Goal: Task Accomplishment & Management: Use online tool/utility

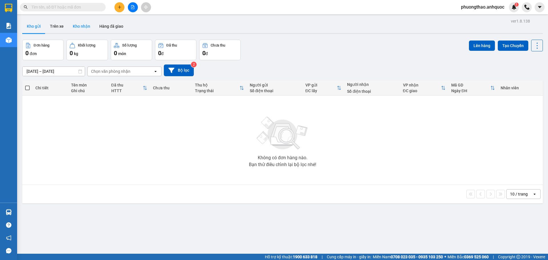
click at [84, 26] on button "Kho nhận" at bounding box center [81, 26] width 27 height 14
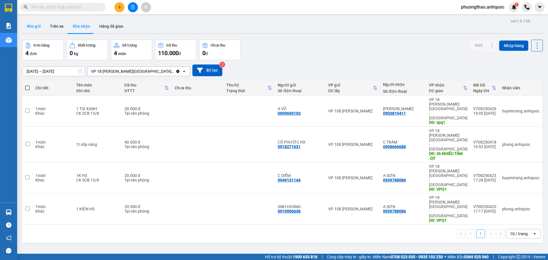
click at [37, 30] on button "Kho gửi" at bounding box center [33, 26] width 23 height 14
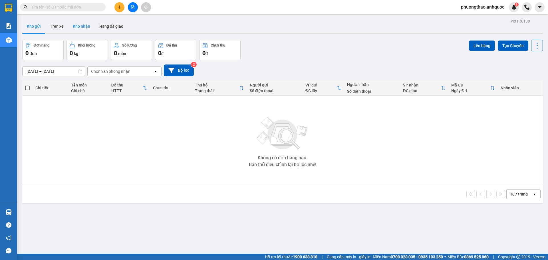
click at [78, 23] on button "Kho nhận" at bounding box center [81, 26] width 27 height 14
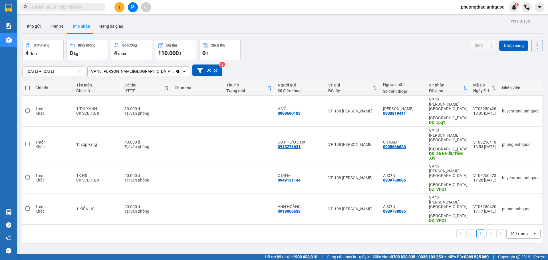
click at [220, 221] on div "ver 1.8.138 Kho gửi Trên xe Kho nhận Hàng đã giao Đơn hàng 4 đơn Khối lượng 0 k…" at bounding box center [282, 147] width 525 height 260
click at [194, 225] on div "1 10 / trang open" at bounding box center [282, 234] width 520 height 18
click at [479, 142] on icon at bounding box center [481, 144] width 4 height 4
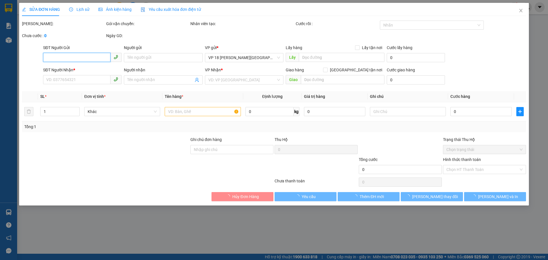
type input "0918271631"
type input "CÔ PHƯỚC HX"
type input "0908666688"
type input "C TRÂM"
type input "36 NHIÊU TÂM .Q5"
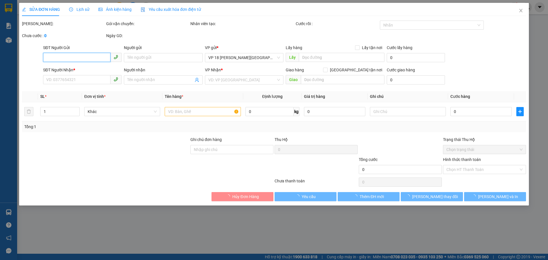
type input "40.000"
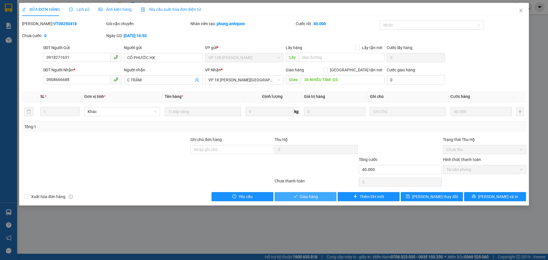
click at [314, 194] on span "Giao hàng" at bounding box center [309, 196] width 18 height 6
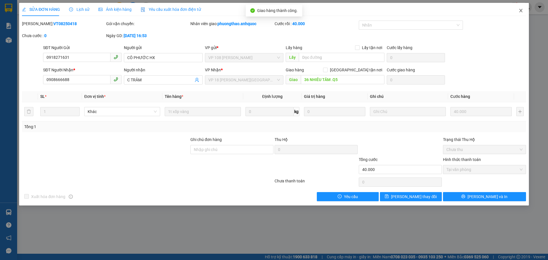
click at [520, 10] on icon "close" at bounding box center [520, 10] width 5 height 5
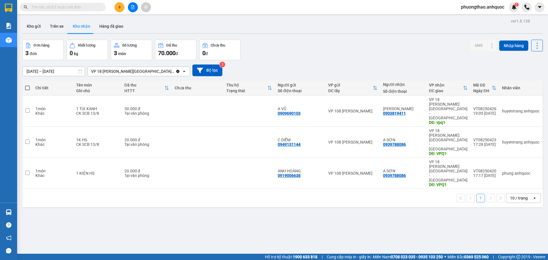
click at [204, 182] on div "ver 1.8.138 Kho gửi Trên xe Kho nhận Hàng đã giao Đơn hàng 3 đơn Khối lượng 0 k…" at bounding box center [282, 147] width 525 height 260
click at [103, 29] on button "Hàng đã giao" at bounding box center [111, 26] width 33 height 14
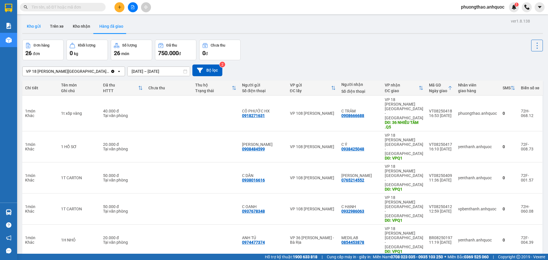
click at [33, 25] on button "Kho gửi" at bounding box center [33, 26] width 23 height 14
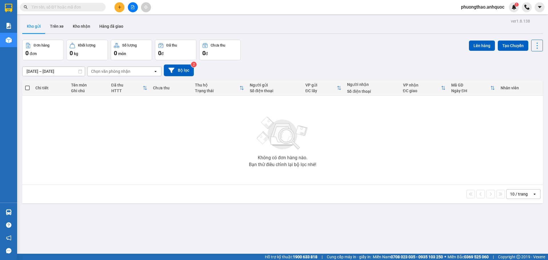
click at [221, 181] on div "Không có đơn hàng nào. Bạn thử điều chỉnh lại bộ lọc nhé!" at bounding box center [282, 140] width 515 height 86
click at [84, 30] on button "Kho nhận" at bounding box center [81, 26] width 27 height 14
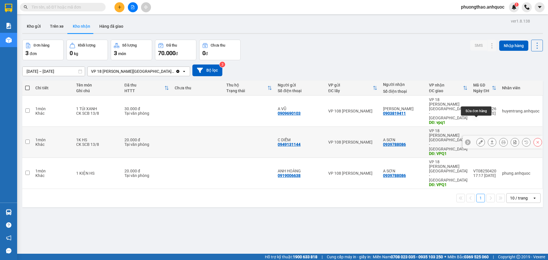
click at [479, 137] on button at bounding box center [481, 142] width 8 height 10
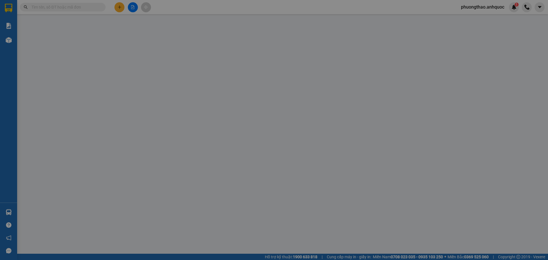
type input "0949131144"
type input "C DIỄM"
type input "0939788086"
type input "A SƠN"
type input "VPQ1"
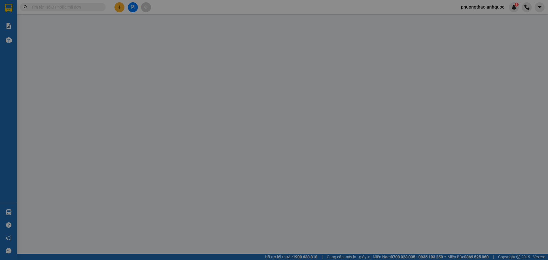
type input "20.000"
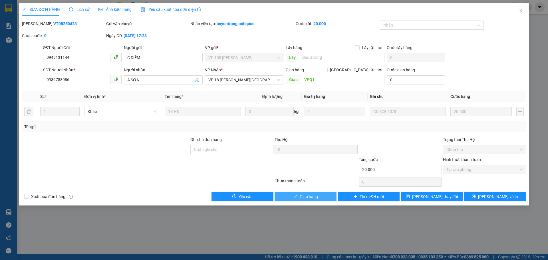
click at [324, 195] on button "Giao hàng" at bounding box center [305, 196] width 62 height 9
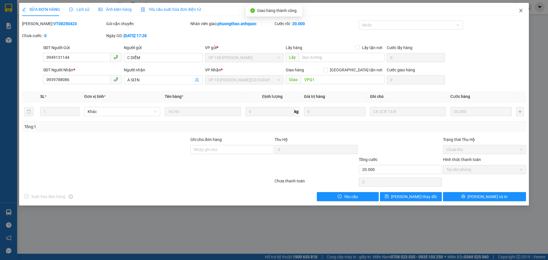
click at [520, 10] on icon "close" at bounding box center [520, 10] width 3 height 3
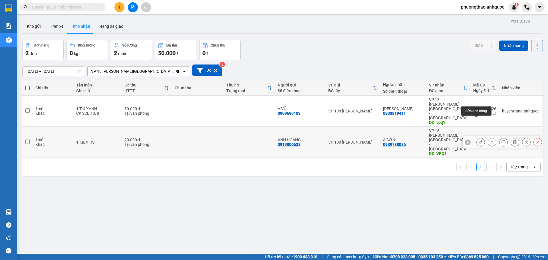
click at [477, 137] on button at bounding box center [481, 142] width 8 height 10
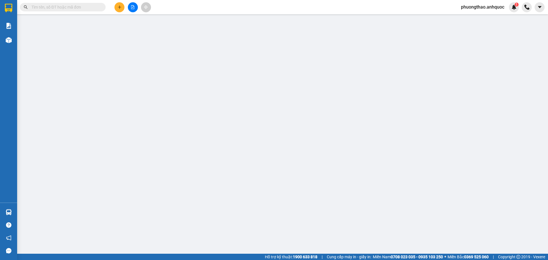
type input "0919006638"
type input "ANH HOÀNG"
type input "0939788086"
type input "A SƠN"
type input "VPQ1"
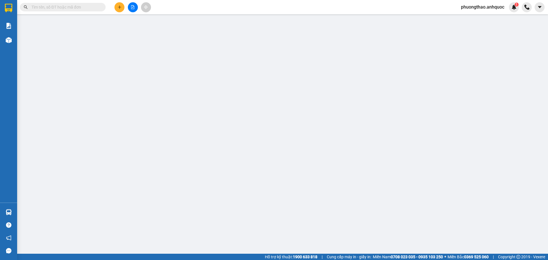
type input "20.000"
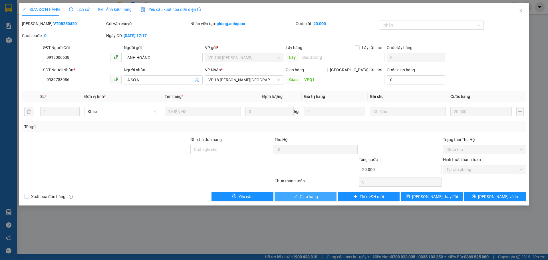
click at [315, 194] on span "Giao hàng" at bounding box center [309, 196] width 18 height 6
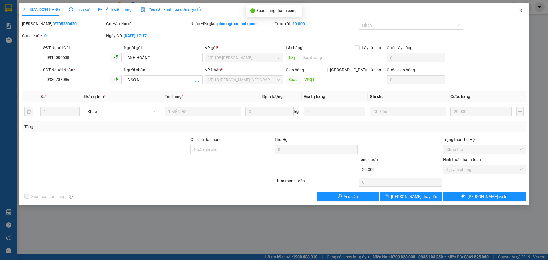
click at [520, 11] on icon "close" at bounding box center [520, 10] width 3 height 3
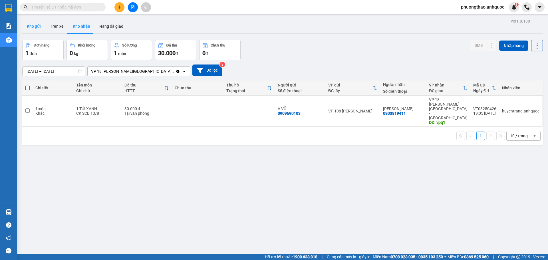
click at [40, 25] on button "Kho gửi" at bounding box center [33, 26] width 23 height 14
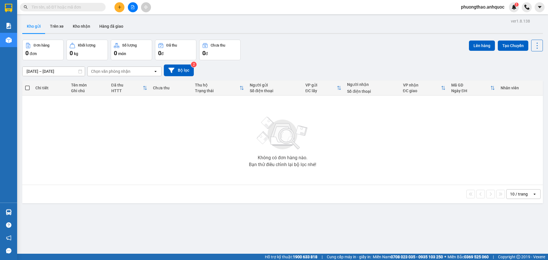
click at [206, 169] on div "Không có đơn hàng nào. Bạn thử điều chỉnh lại bộ lọc nhé!" at bounding box center [282, 140] width 515 height 86
click at [120, 6] on icon "plus" at bounding box center [120, 7] width 4 height 4
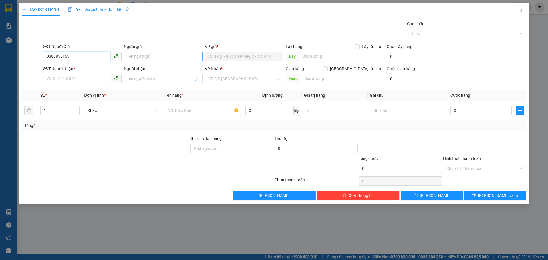
type input "0386856165"
click at [143, 56] on input "Người gửi" at bounding box center [163, 56] width 78 height 9
type input "KHANH"
click at [93, 78] on input "SĐT Người Nhận *" at bounding box center [76, 78] width 67 height 9
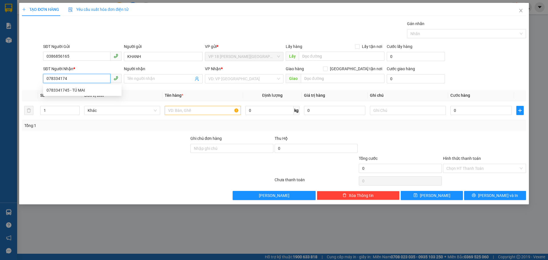
type input "0783341745"
click at [93, 89] on div "0783341745 - TÚ MAI" at bounding box center [83, 90] width 72 height 6
type input "TÚ MAI"
type input "VPBR"
type input "TM TẠI VPQ1 8/8 THẢO"
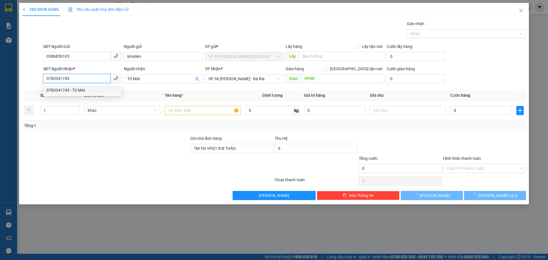
type input "20.000"
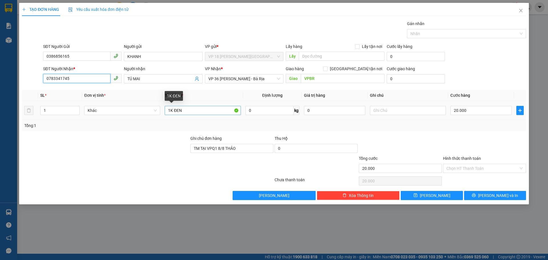
type input "0783341745"
click at [185, 112] on input "1K ĐEN" at bounding box center [203, 110] width 76 height 9
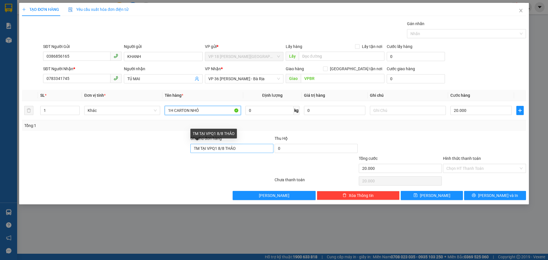
type input "1H CARTON NHỎ"
click at [221, 151] on input "TM TẠI VPQ1 8/8 THẢO" at bounding box center [231, 148] width 83 height 9
type input "TM TẠI VPQ1 14/8 THẢO"
click at [478, 168] on input "Hình thức thanh toán" at bounding box center [482, 168] width 72 height 9
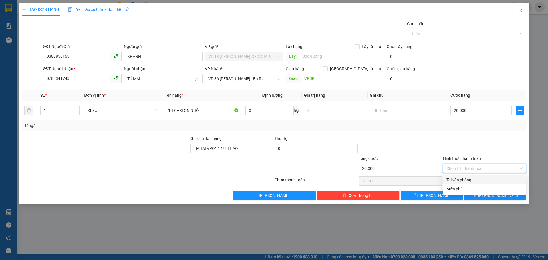
click at [468, 180] on div "Tại văn phòng" at bounding box center [484, 180] width 76 height 6
type input "0"
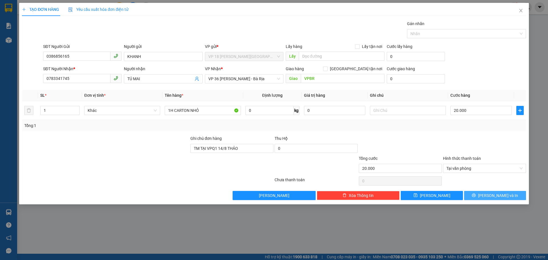
click at [473, 199] on button "[PERSON_NAME] và In" at bounding box center [495, 195] width 62 height 9
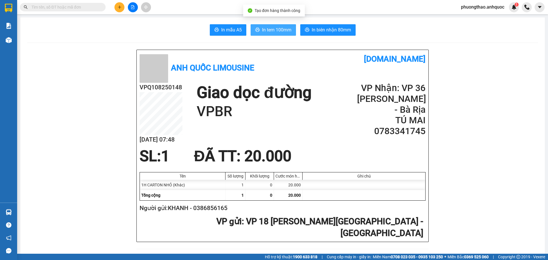
click at [277, 32] on span "In tem 100mm" at bounding box center [276, 29] width 29 height 7
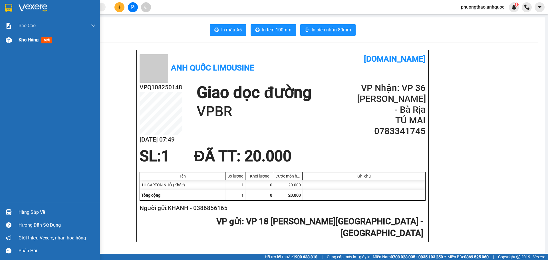
click at [19, 44] on div "Kho hàng mới" at bounding box center [57, 40] width 77 height 14
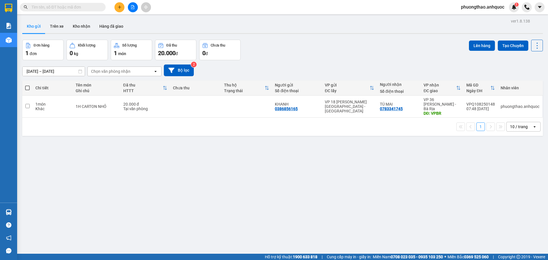
click at [198, 182] on div "ver 1.8.138 Kho gửi Trên xe Kho nhận Hàng đã giao Đơn hàng 1 đơn Khối lượng 0 k…" at bounding box center [282, 147] width 525 height 260
click at [144, 189] on div "ver 1.8.138 Kho gửi Trên xe Kho nhận Hàng đã giao Đơn hàng 1 đơn Khối lượng 0 k…" at bounding box center [282, 147] width 525 height 260
click at [134, 106] on div "Tại văn phòng" at bounding box center [145, 108] width 44 height 5
checkbox input "true"
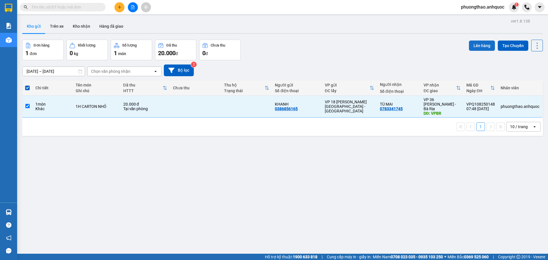
click at [475, 45] on button "Lên hàng" at bounding box center [482, 46] width 26 height 10
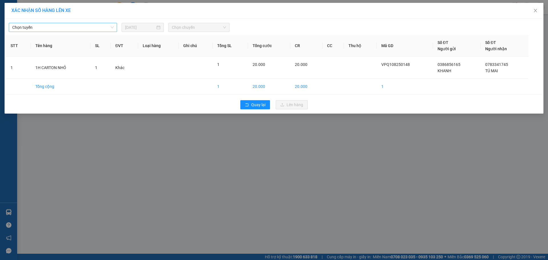
click at [55, 25] on span "Chọn tuyến" at bounding box center [62, 27] width 101 height 9
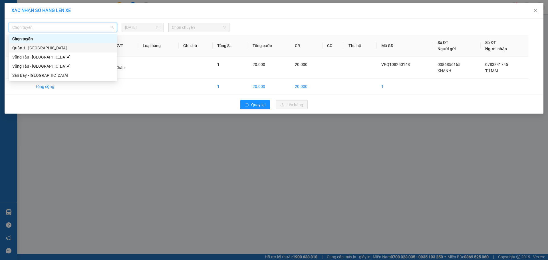
click at [51, 48] on div "Quận 1 - [GEOGRAPHIC_DATA]" at bounding box center [62, 48] width 101 height 6
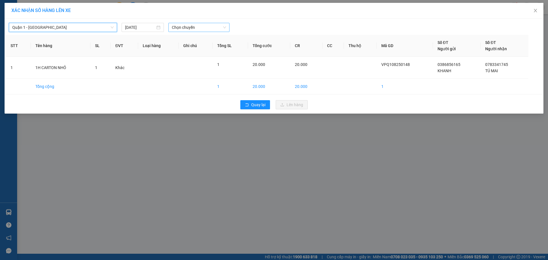
click at [187, 24] on span "Chọn chuyến" at bounding box center [199, 27] width 54 height 9
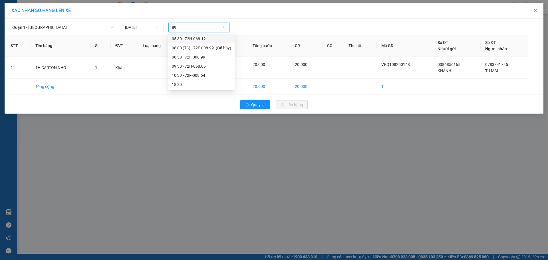
type input "899"
click at [194, 50] on div "08:30 - 72F-008.99" at bounding box center [201, 48] width 59 height 6
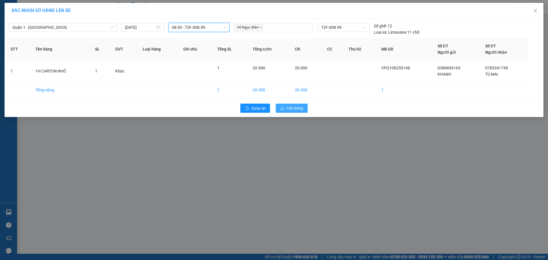
click at [290, 108] on span "Lên hàng" at bounding box center [294, 108] width 17 height 6
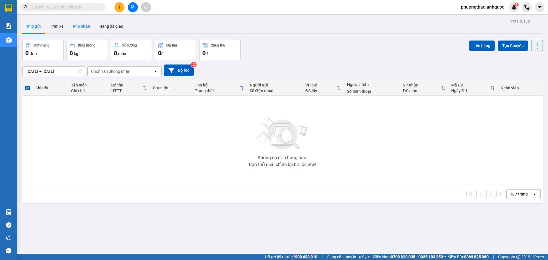
click at [88, 25] on button "Kho nhận" at bounding box center [81, 26] width 27 height 14
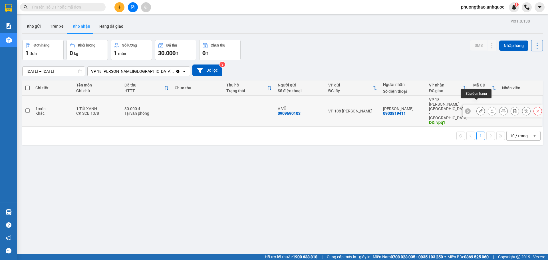
click at [478, 106] on button at bounding box center [481, 111] width 8 height 10
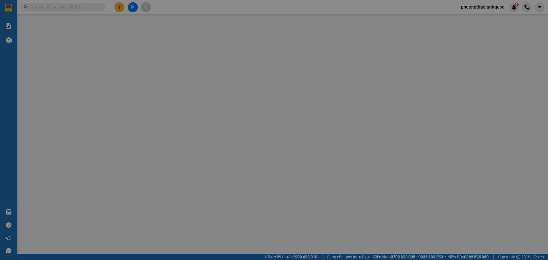
type input "0909690103"
type input "A VŨ"
type input "0903819411"
type input "[PERSON_NAME]"
type input "vpq1"
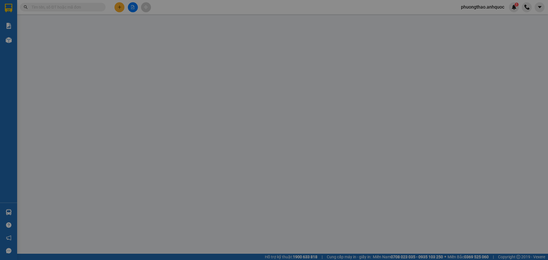
type input "30.000"
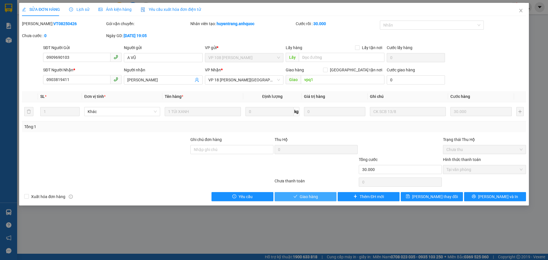
click at [301, 193] on span "Giao hàng" at bounding box center [309, 196] width 18 height 6
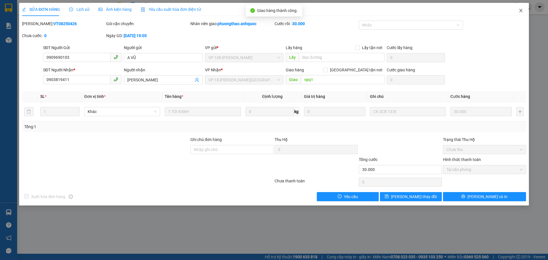
click at [521, 11] on icon "close" at bounding box center [520, 10] width 5 height 5
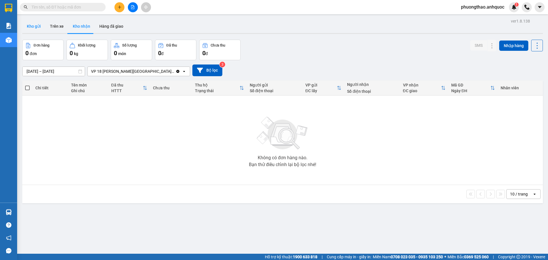
click at [38, 29] on button "Kho gửi" at bounding box center [33, 26] width 23 height 14
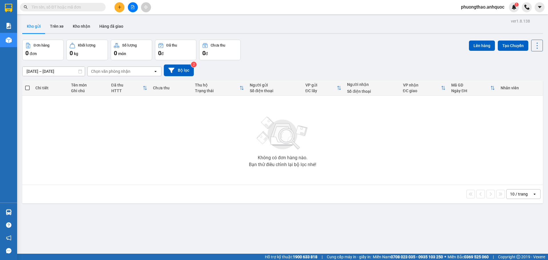
click at [132, 5] on button at bounding box center [133, 7] width 10 height 10
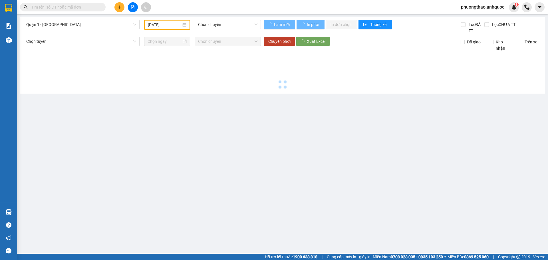
type input "[DATE]"
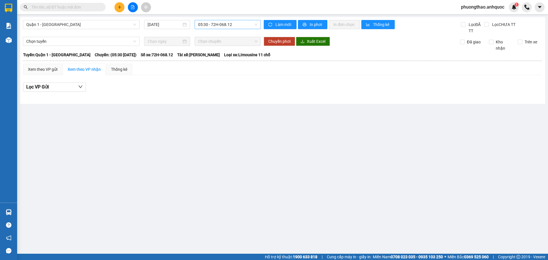
click at [239, 28] on span "05:30 - 72H-068.12" at bounding box center [227, 24] width 59 height 9
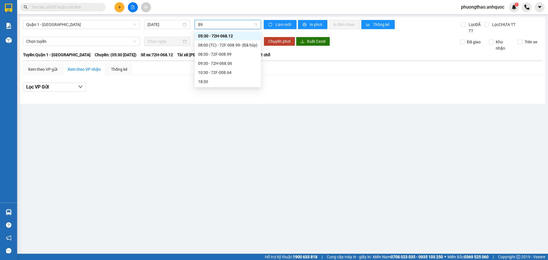
type input "899"
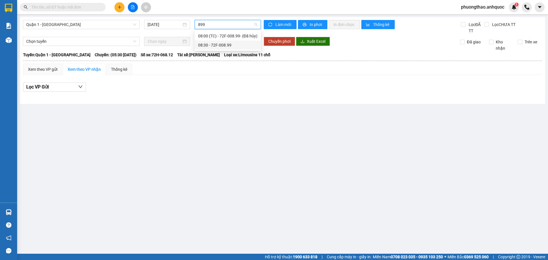
click at [238, 47] on div "08:30 - 72F-008.99" at bounding box center [227, 45] width 59 height 6
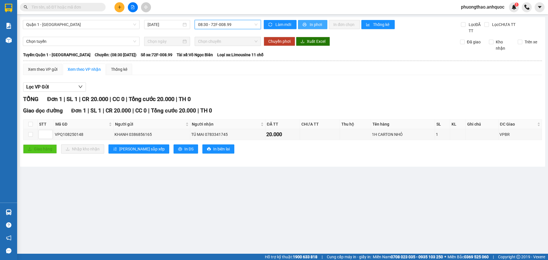
click at [310, 25] on span "In phơi" at bounding box center [316, 24] width 13 height 6
click at [311, 27] on span "In phơi" at bounding box center [316, 24] width 13 height 6
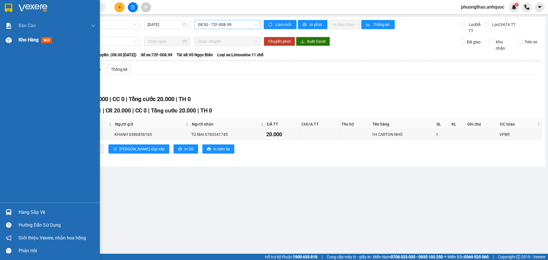
click at [10, 41] on img at bounding box center [9, 40] width 6 height 6
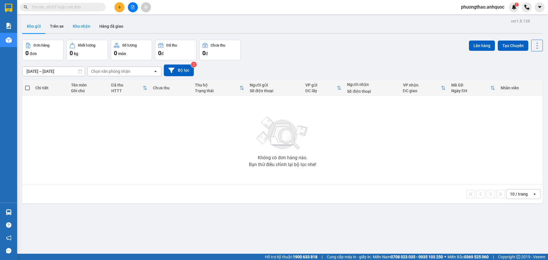
click at [90, 26] on button "Kho nhận" at bounding box center [81, 26] width 27 height 14
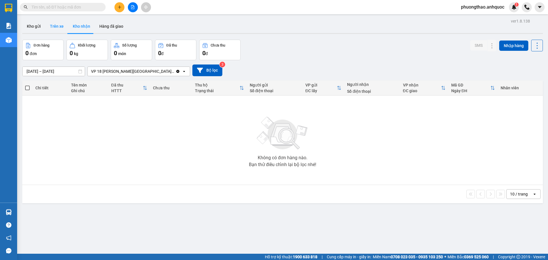
click at [54, 28] on button "Trên xe" at bounding box center [56, 26] width 23 height 14
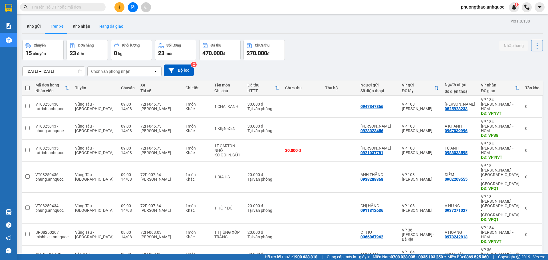
click at [95, 27] on button "Hàng đã giao" at bounding box center [111, 26] width 33 height 14
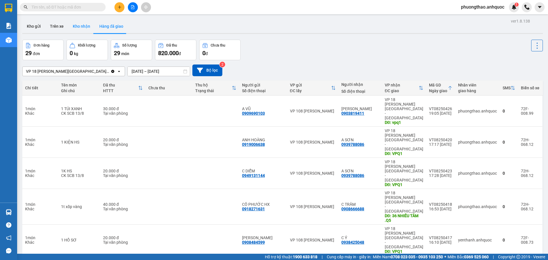
click at [88, 27] on button "Kho nhận" at bounding box center [81, 26] width 27 height 14
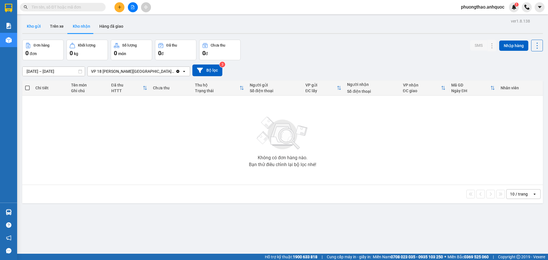
click at [37, 27] on button "Kho gửi" at bounding box center [33, 26] width 23 height 14
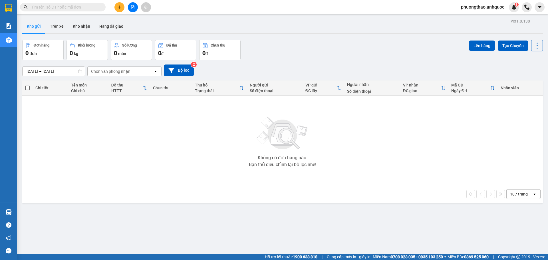
click at [132, 10] on button at bounding box center [133, 7] width 10 height 10
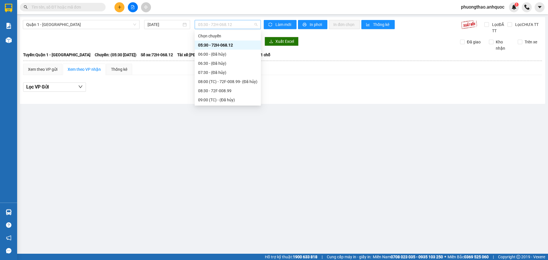
click at [219, 24] on span "05:30 - 72H-068.12" at bounding box center [227, 24] width 59 height 9
click at [231, 90] on div "08:30 - 72F-008.99" at bounding box center [227, 91] width 59 height 6
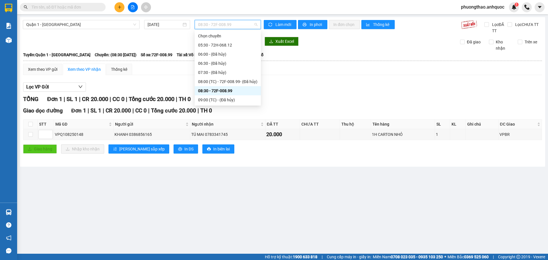
click at [237, 25] on span "08:30 - 72F-008.99" at bounding box center [227, 24] width 59 height 9
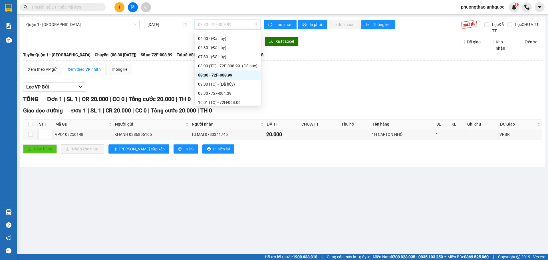
scroll to position [29, 0]
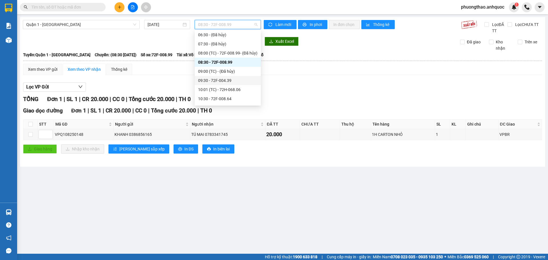
click at [229, 83] on div "09:30 - 72F-004.39" at bounding box center [227, 80] width 59 height 6
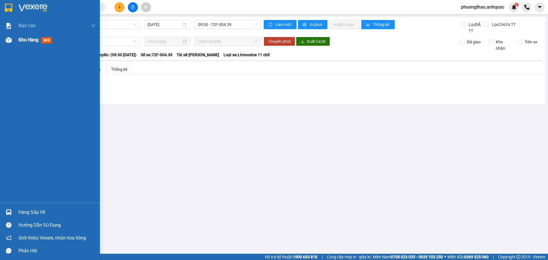
click at [14, 42] on div "Kho hàng mới" at bounding box center [50, 40] width 100 height 14
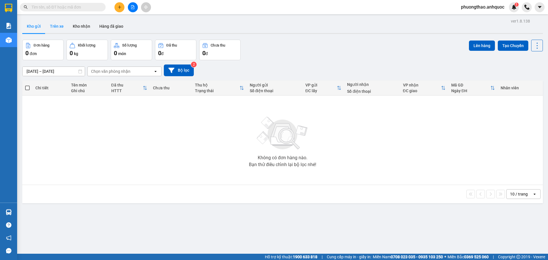
click at [61, 25] on button "Trên xe" at bounding box center [56, 26] width 23 height 14
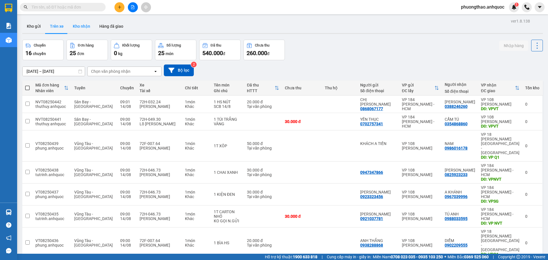
click at [74, 28] on button "Kho nhận" at bounding box center [81, 26] width 27 height 14
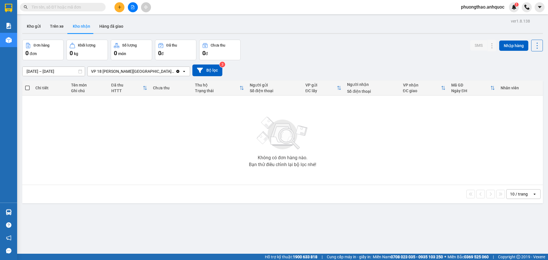
click at [199, 179] on div "Không có đơn hàng nào. Bạn thử điều chỉnh lại bộ lọc nhé!" at bounding box center [282, 140] width 515 height 86
click at [121, 4] on button at bounding box center [119, 7] width 10 height 10
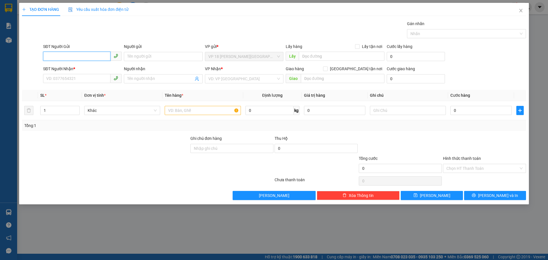
click at [69, 56] on input "SĐT Người Gửi" at bounding box center [76, 56] width 67 height 9
type input "0961"
drag, startPoint x: 57, startPoint y: 57, endPoint x: 25, endPoint y: 58, distance: 31.7
click at [25, 58] on div "SĐT Người Gửi 0961 0961 Người gửi Tên người gửi VP gửi * VP 18 [PERSON_NAME] - …" at bounding box center [273, 53] width 505 height 20
click at [51, 79] on input "SĐT Người Nhận *" at bounding box center [76, 78] width 67 height 9
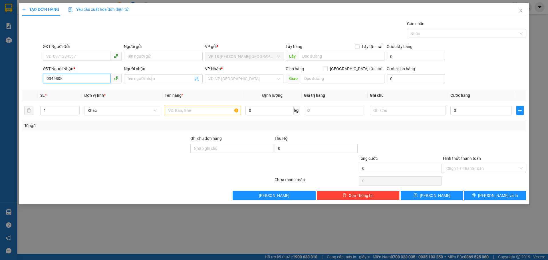
click at [77, 79] on input "0345808" at bounding box center [76, 78] width 67 height 9
type input "0345808001"
click at [131, 79] on input "Người nhận" at bounding box center [160, 79] width 66 height 6
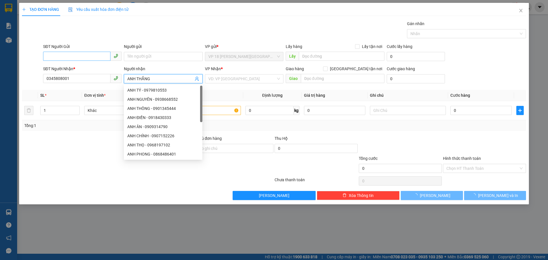
type input "ANH THẮNG"
click at [72, 54] on input "SĐT Người Gửi" at bounding box center [76, 56] width 67 height 9
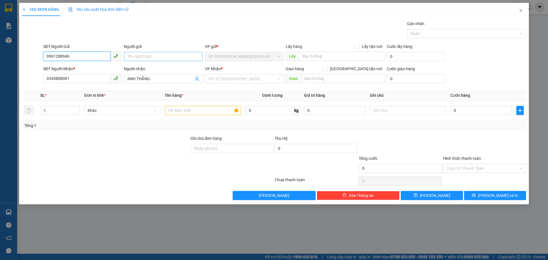
type input "0961288946"
click at [130, 56] on input "Người gửi" at bounding box center [163, 56] width 78 height 9
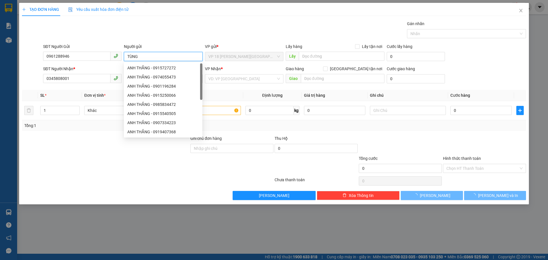
type input "TÙNG"
click at [139, 43] on div "Transit Pickup Surcharge Ids Transit Deliver Surcharge Ids Transit Deliver Surc…" at bounding box center [274, 110] width 504 height 179
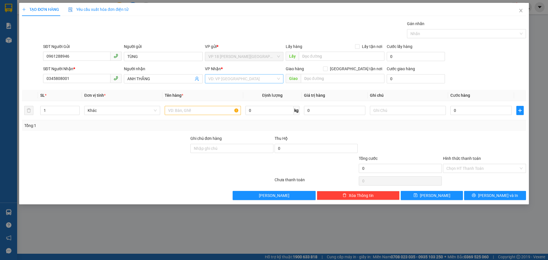
click at [210, 76] on input "search" at bounding box center [242, 78] width 68 height 9
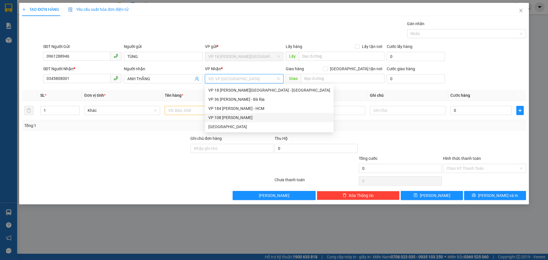
click at [232, 119] on div "VP 108 [PERSON_NAME]" at bounding box center [269, 117] width 122 height 6
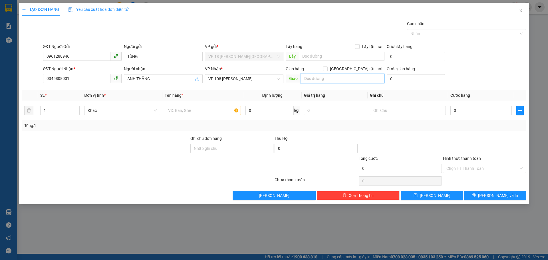
click at [316, 80] on input "text" at bounding box center [343, 78] width 84 height 9
type input "VPVT"
click at [208, 112] on input "text" at bounding box center [203, 110] width 76 height 9
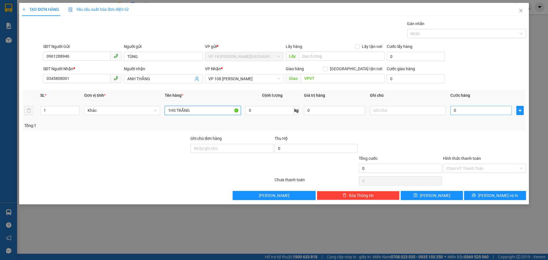
type input "1HS TRẮNG"
click at [465, 112] on input "0" at bounding box center [480, 110] width 61 height 9
type input "2"
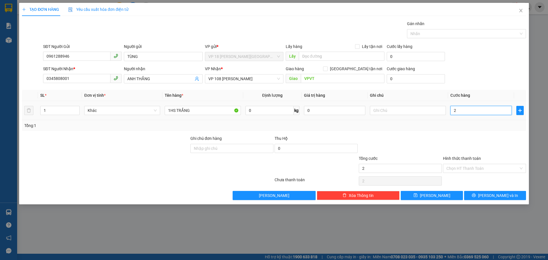
type input "20"
type input "200"
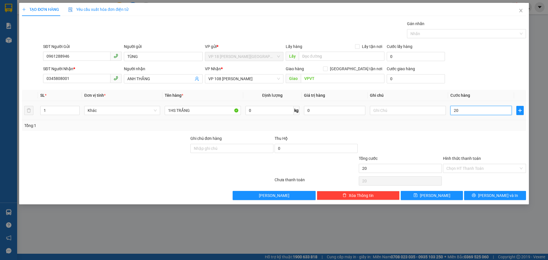
type input "200"
type input "2.000"
type input "20.000"
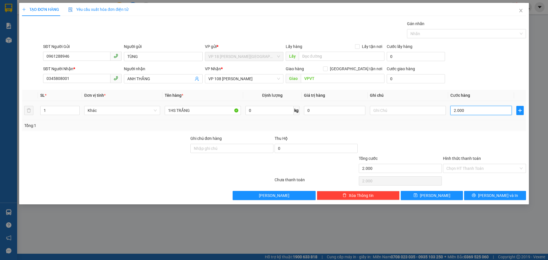
type input "20.000"
click at [492, 192] on span "[PERSON_NAME] và In" at bounding box center [498, 195] width 40 height 6
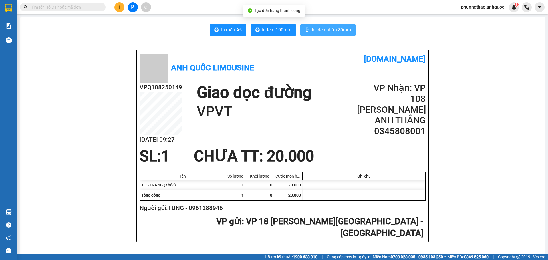
click at [313, 32] on span "In biên nhận 80mm" at bounding box center [331, 29] width 39 height 7
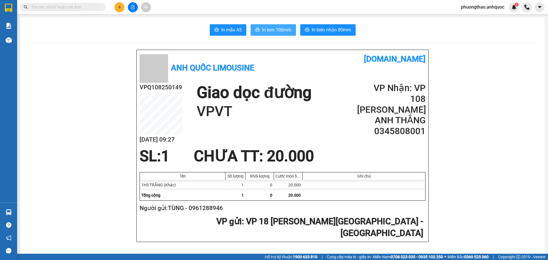
click at [279, 31] on span "In tem 100mm" at bounding box center [276, 29] width 29 height 7
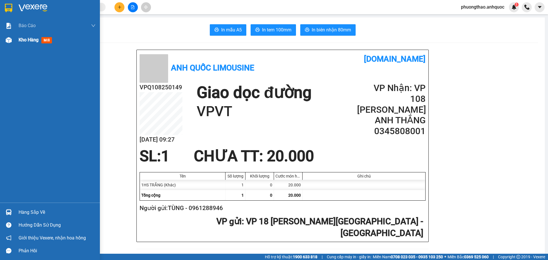
click at [13, 40] on div at bounding box center [9, 40] width 10 height 10
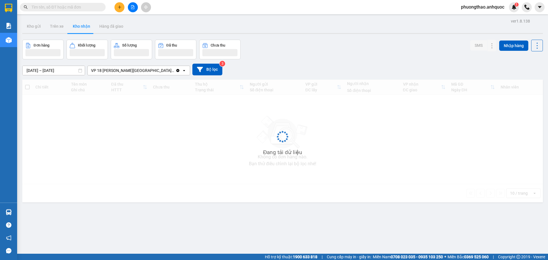
click at [141, 145] on div "Không có đơn hàng nào. Bạn thử điều chỉnh lại bộ lọc nhé!" at bounding box center [282, 139] width 515 height 86
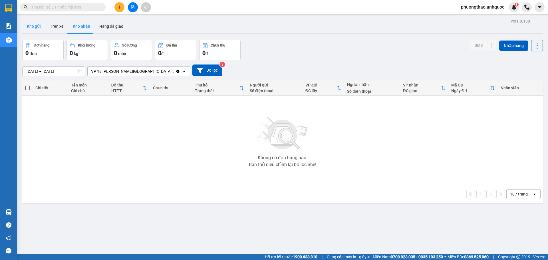
click at [36, 26] on button "Kho gửi" at bounding box center [33, 26] width 23 height 14
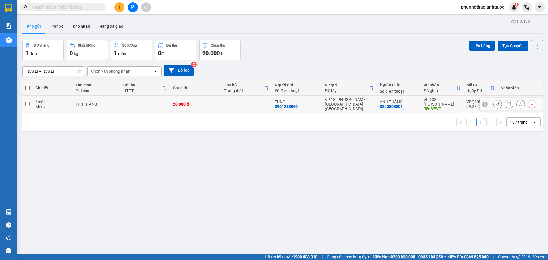
click at [69, 108] on div "Khác" at bounding box center [52, 106] width 35 height 5
checkbox input "true"
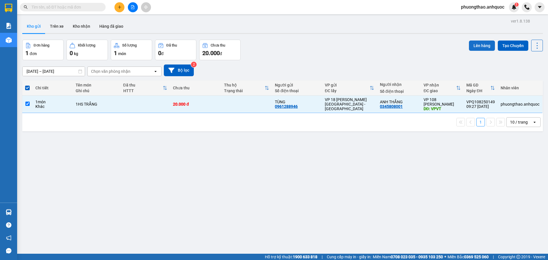
click at [472, 47] on button "Lên hàng" at bounding box center [482, 46] width 26 height 10
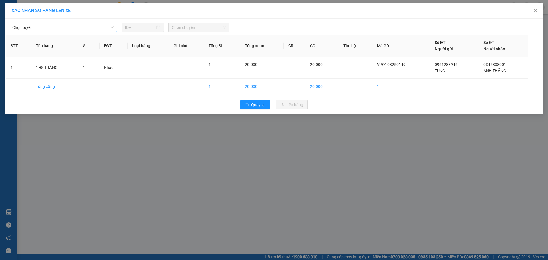
click at [77, 30] on span "Chọn tuyến" at bounding box center [62, 27] width 101 height 9
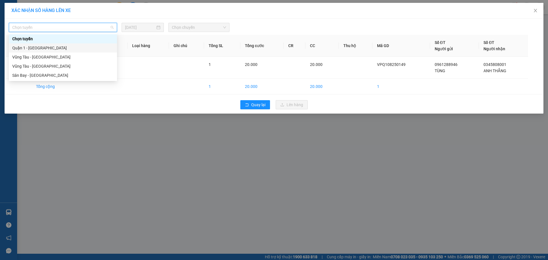
click at [65, 49] on div "Quận 1 - [GEOGRAPHIC_DATA]" at bounding box center [62, 48] width 101 height 6
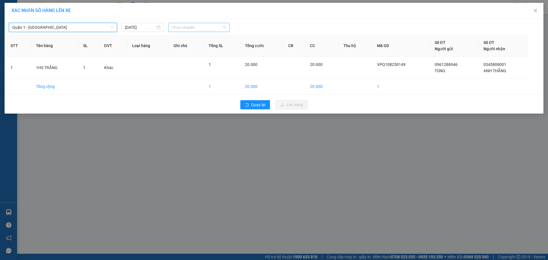
click at [183, 29] on span "Chọn chuyến" at bounding box center [199, 27] width 54 height 9
type input "439"
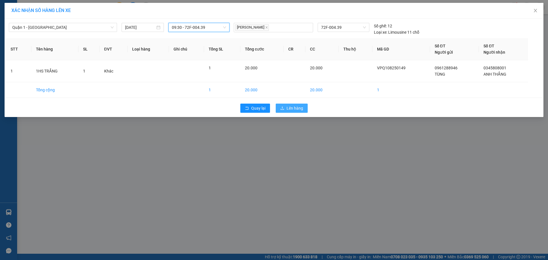
click at [282, 109] on icon "upload" at bounding box center [282, 108] width 4 height 4
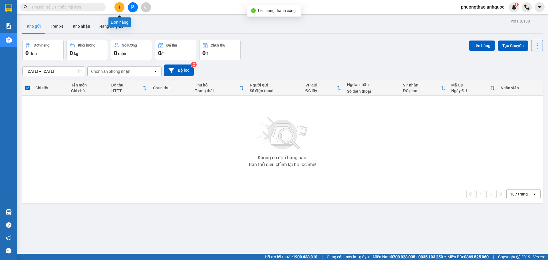
click at [122, 8] on button at bounding box center [119, 7] width 10 height 10
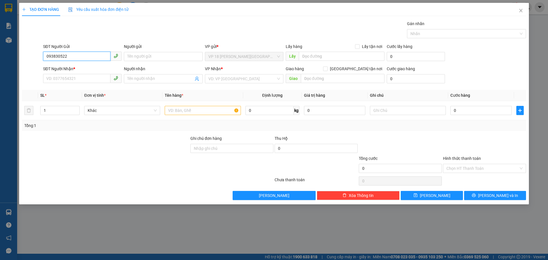
type input "0938305226"
click at [71, 68] on div "0938305226 - PHỤNG" at bounding box center [83, 68] width 72 height 6
type input "PHỤNG"
type input "0909721102"
type input "[PERSON_NAME]"
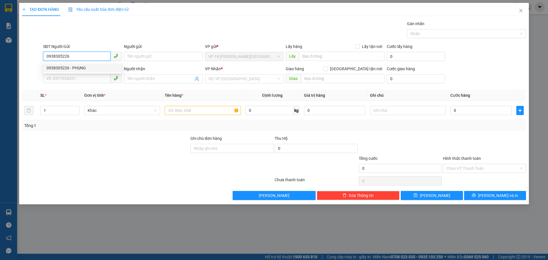
type input "VPBR"
type input "40.000"
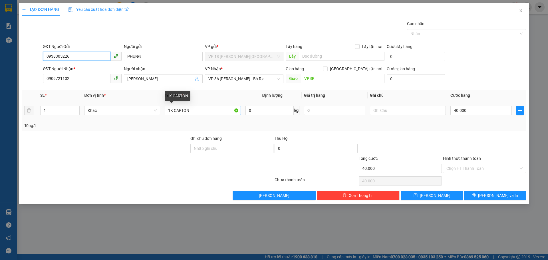
type input "0938305226"
click at [201, 111] on input "1K CARTON" at bounding box center [203, 110] width 76 height 9
type input "1K CARTON TRẮNG"
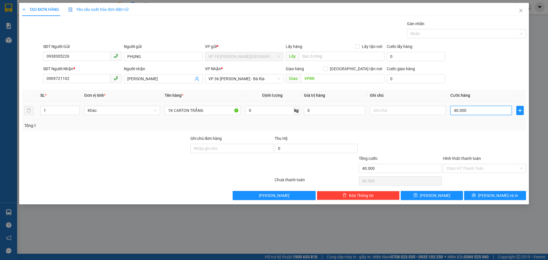
click at [479, 112] on input "40.000" at bounding box center [480, 110] width 61 height 9
type input "2"
type input "20"
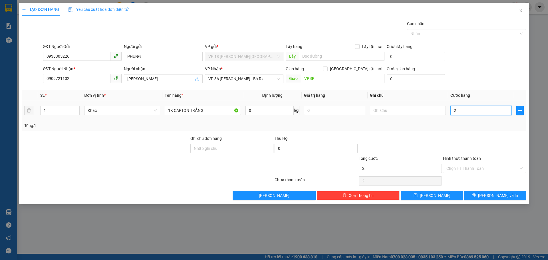
type input "20"
type input "200"
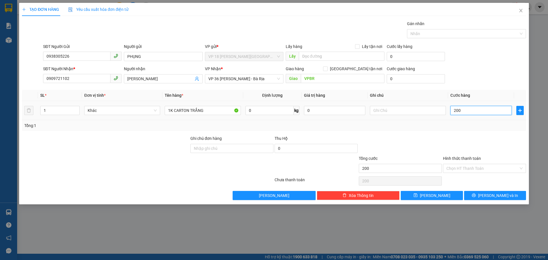
type input "2.000"
type input "20.000"
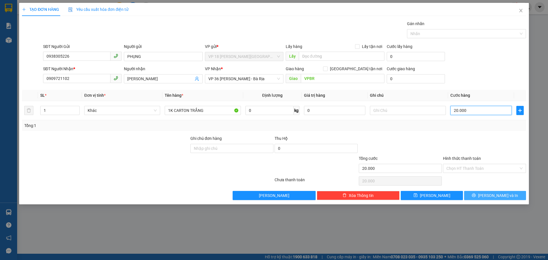
type input "20.000"
click at [476, 193] on icon "printer" at bounding box center [474, 195] width 4 height 4
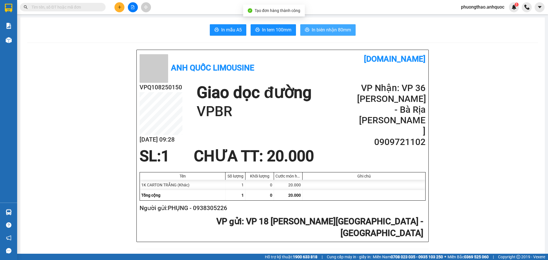
click at [314, 29] on span "In biên nhận 80mm" at bounding box center [331, 29] width 39 height 7
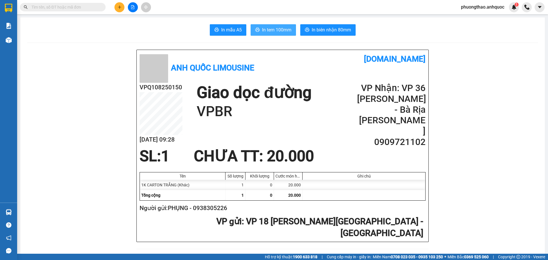
click at [269, 31] on span "In tem 100mm" at bounding box center [276, 29] width 29 height 7
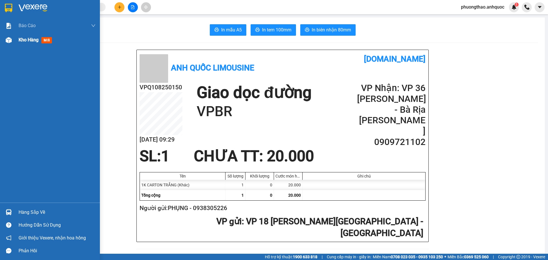
click at [22, 43] on span "Kho hàng" at bounding box center [29, 39] width 20 height 5
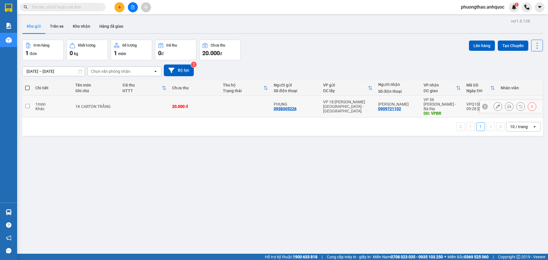
click at [94, 106] on div "1K CARTON TRẮNG" at bounding box center [95, 106] width 41 height 5
checkbox input "true"
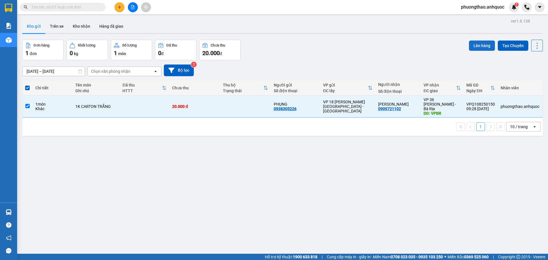
drag, startPoint x: 463, startPoint y: 49, endPoint x: 469, endPoint y: 49, distance: 6.6
click at [464, 49] on div "Đơn hàng 1 đơn Khối lượng 0 kg Số lượng 1 món Đã thu 0 đ Chưa thu 20.000 đ Lên …" at bounding box center [282, 50] width 520 height 21
click at [469, 49] on button "Lên hàng" at bounding box center [482, 46] width 26 height 10
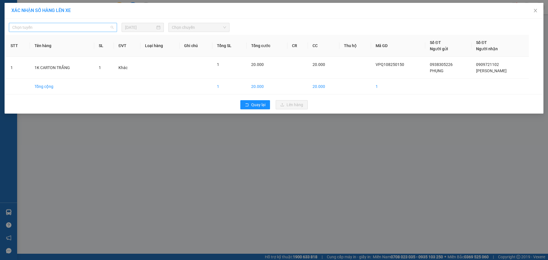
click at [72, 27] on span "Chọn tuyến" at bounding box center [62, 27] width 101 height 9
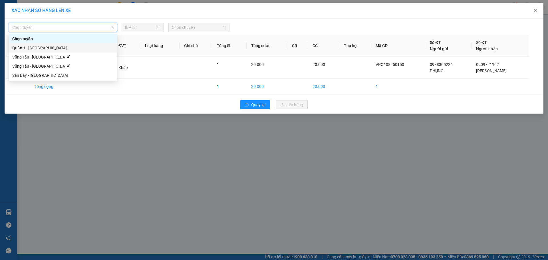
click at [70, 49] on div "Quận 1 - [GEOGRAPHIC_DATA]" at bounding box center [62, 48] width 101 height 6
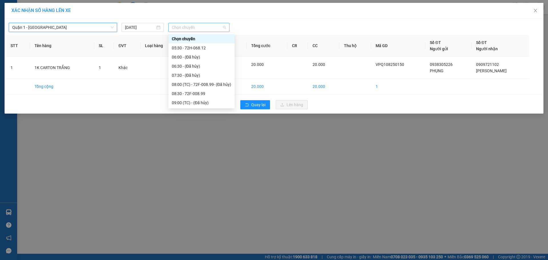
click at [181, 26] on span "Chọn chuyến" at bounding box center [199, 27] width 54 height 9
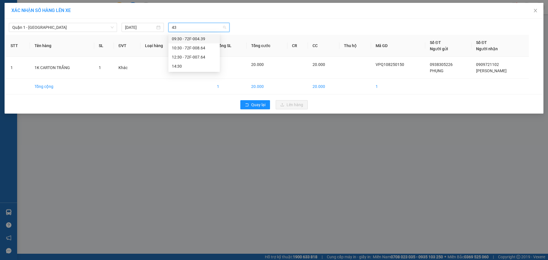
type input "439"
click at [183, 40] on div "09:30 - 72F-004.39" at bounding box center [194, 39] width 45 height 6
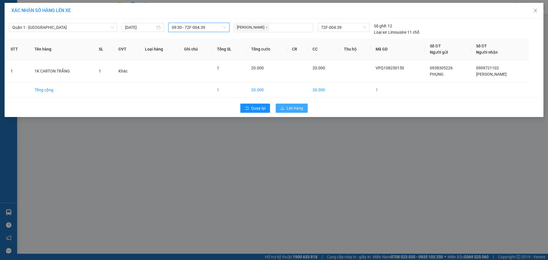
click at [287, 109] on span "Lên hàng" at bounding box center [294, 108] width 17 height 6
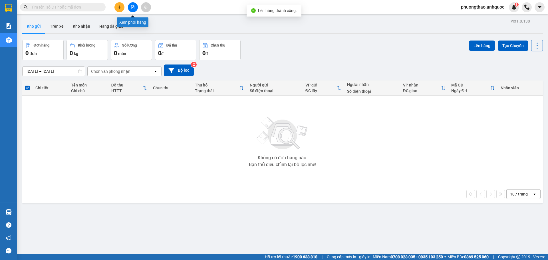
click at [134, 8] on icon "file-add" at bounding box center [132, 7] width 3 height 4
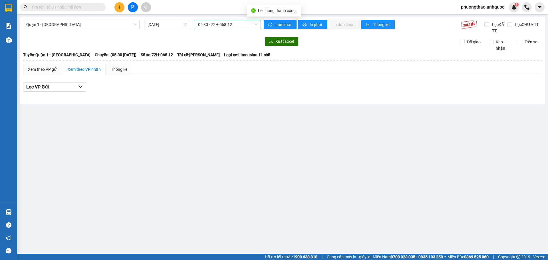
click at [217, 26] on span "05:30 - 72H-068.12" at bounding box center [227, 24] width 59 height 9
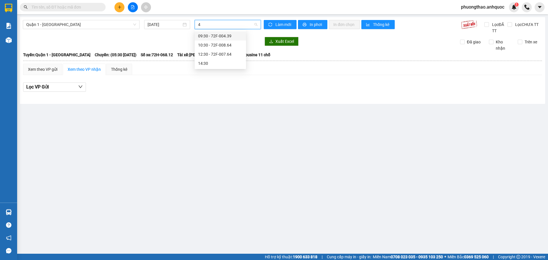
type input "4"
click at [229, 22] on span "05:30 - 72H-068.12" at bounding box center [227, 24] width 59 height 9
type input "439"
click at [222, 38] on div "09:30 - 72F-004.39" at bounding box center [220, 36] width 45 height 6
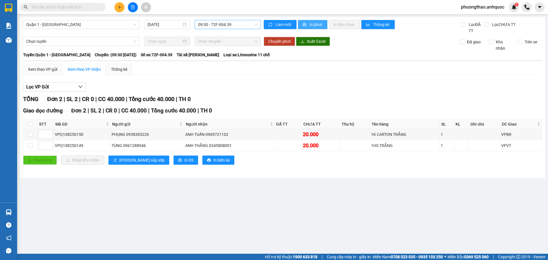
click at [314, 26] on span "In phơi" at bounding box center [316, 24] width 13 height 6
click at [32, 136] on input "checkbox" at bounding box center [30, 134] width 5 height 5
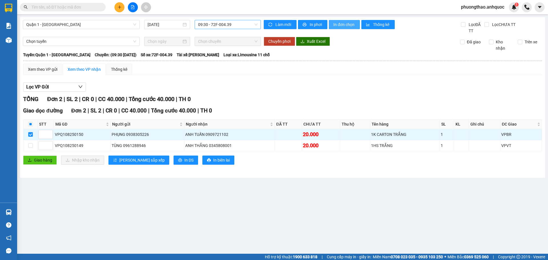
click at [348, 23] on span "In đơn chọn" at bounding box center [344, 24] width 22 height 6
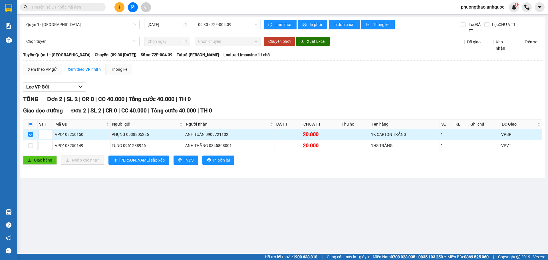
click at [30, 136] on input "checkbox" at bounding box center [30, 134] width 5 height 5
checkbox input "false"
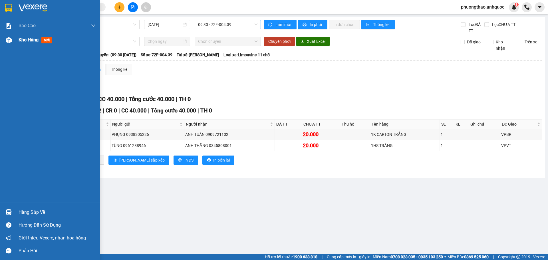
click at [9, 43] on img at bounding box center [9, 40] width 6 height 6
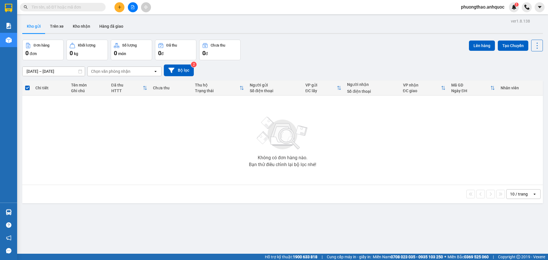
click at [212, 191] on div "10 / trang open" at bounding box center [283, 194] width 516 height 10
click at [118, 9] on button at bounding box center [119, 7] width 10 height 10
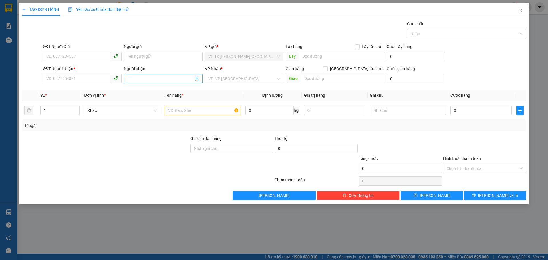
click at [137, 79] on input "Người nhận" at bounding box center [160, 79] width 66 height 6
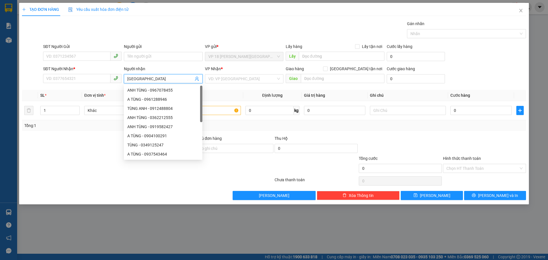
type input "NHẬT MỸ 1"
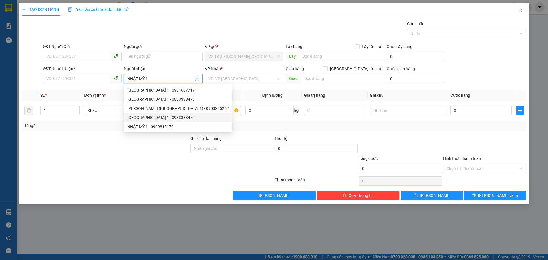
click at [162, 118] on div "[GEOGRAPHIC_DATA] 1 - 0933338479" at bounding box center [178, 117] width 102 height 6
type input "0933338479"
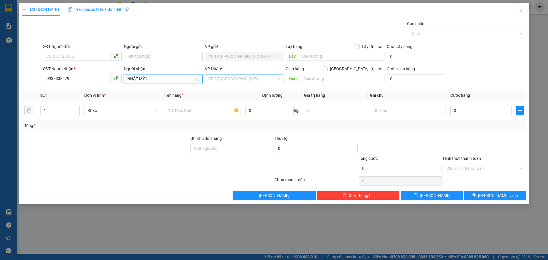
type input "NHẬT MỸ 1"
click at [219, 78] on input "search" at bounding box center [242, 78] width 68 height 9
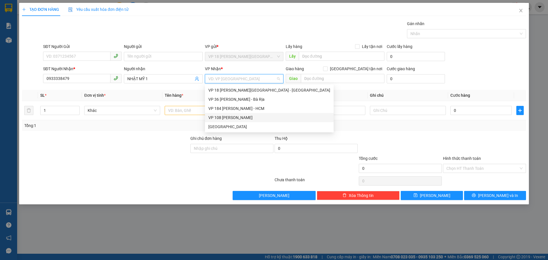
click at [243, 118] on div "VP 108 [PERSON_NAME]" at bounding box center [269, 117] width 122 height 6
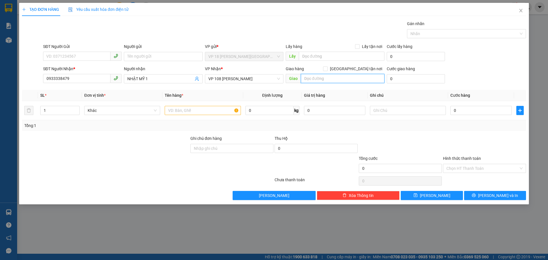
click at [319, 75] on input "text" at bounding box center [343, 78] width 84 height 9
type input "VPVT"
click at [193, 107] on input "text" at bounding box center [203, 110] width 76 height 9
type input "1K CARTON"
click at [453, 168] on input "Hình thức thanh toán" at bounding box center [482, 168] width 72 height 9
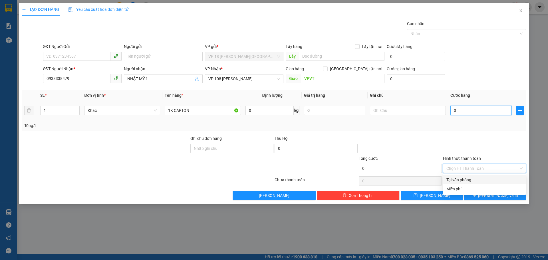
click at [457, 114] on input "0" at bounding box center [480, 110] width 61 height 9
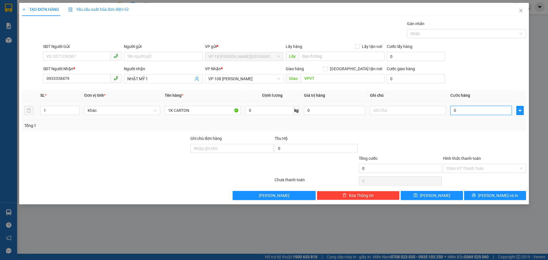
type input "3"
type input "30"
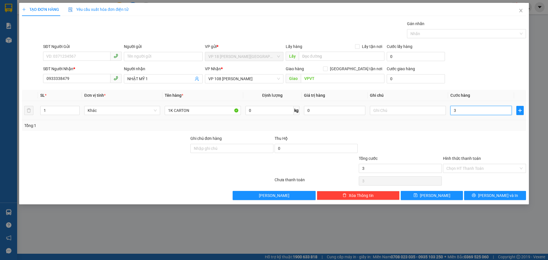
type input "30"
type input "300"
type input "3.000"
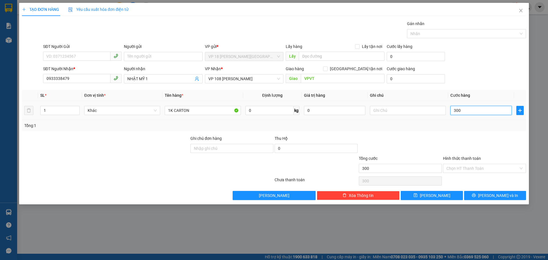
type input "3.000"
type input "30.000"
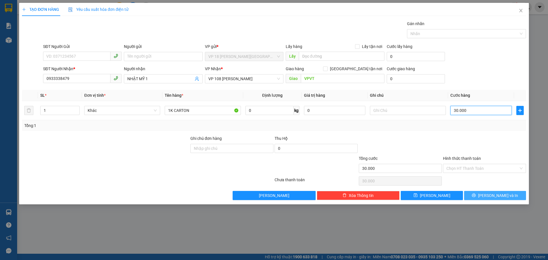
type input "30.000"
click at [479, 197] on button "[PERSON_NAME] và In" at bounding box center [495, 195] width 62 height 9
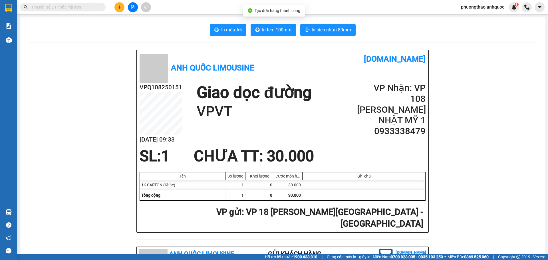
click at [317, 30] on span "In biên nhận 80mm" at bounding box center [331, 29] width 39 height 7
click at [259, 31] on button "In tem 100mm" at bounding box center [273, 29] width 45 height 11
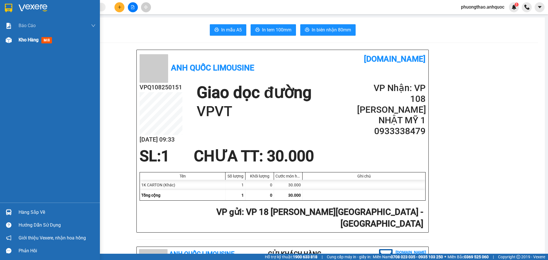
click at [18, 44] on div "Kho hàng mới" at bounding box center [50, 40] width 100 height 14
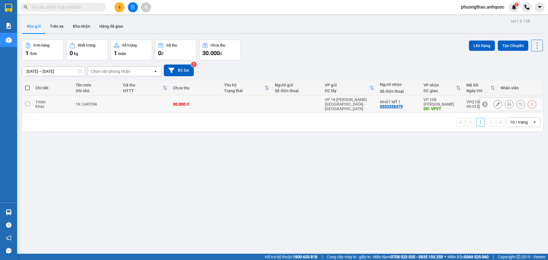
click at [148, 102] on td at bounding box center [145, 104] width 50 height 17
checkbox input "true"
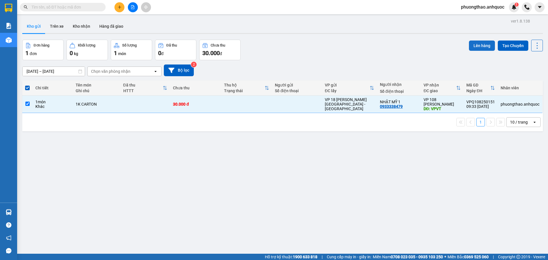
click at [482, 49] on button "Lên hàng" at bounding box center [482, 46] width 26 height 10
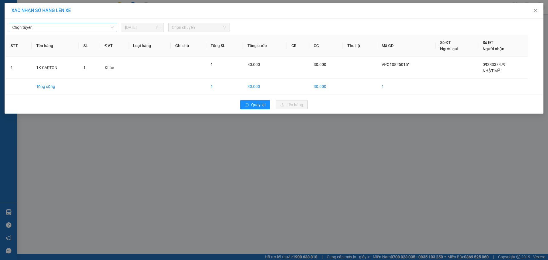
click at [100, 28] on span "Chọn tuyến" at bounding box center [62, 27] width 101 height 9
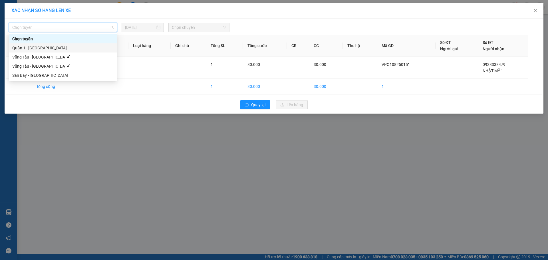
click at [89, 51] on div "Quận 1 - [GEOGRAPHIC_DATA]" at bounding box center [63, 47] width 108 height 9
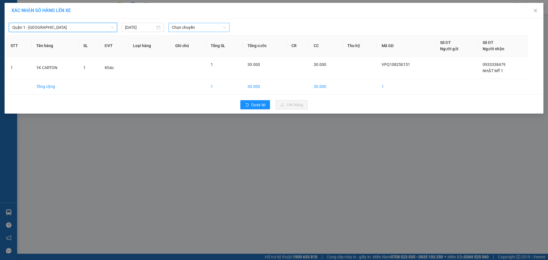
click at [191, 29] on span "Chọn chuyến" at bounding box center [199, 27] width 54 height 9
type input "6806"
click at [199, 44] on body "Kết quả tìm kiếm ( 0 ) Bộ lọc No Data phuongthao.anhquoc 1 Báo cáo Báo cáo dòng…" at bounding box center [274, 130] width 548 height 260
click at [198, 29] on span "Chọn chuyến" at bounding box center [199, 27] width 54 height 9
type input "6806"
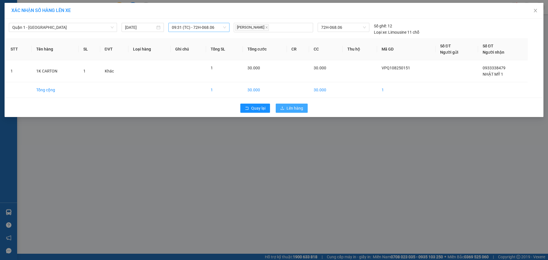
click at [291, 109] on span "Lên hàng" at bounding box center [294, 108] width 17 height 6
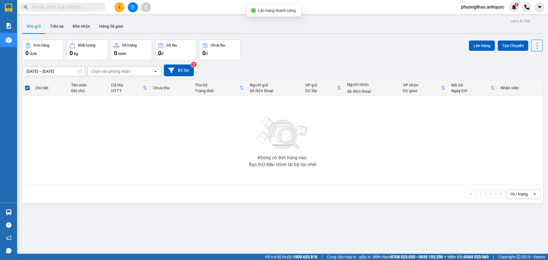
click at [132, 7] on icon "file-add" at bounding box center [133, 7] width 4 height 4
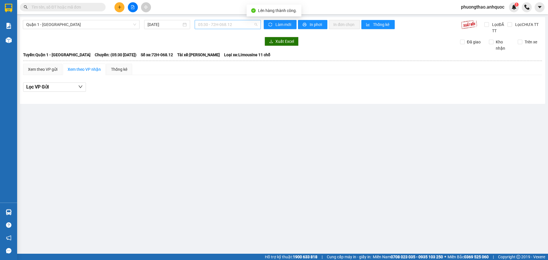
click at [221, 25] on span "05:30 - 72H-068.12" at bounding box center [227, 24] width 59 height 9
type input "6806"
click at [225, 36] on div "09:31 (TC) - 72H-068.06" at bounding box center [220, 36] width 45 height 6
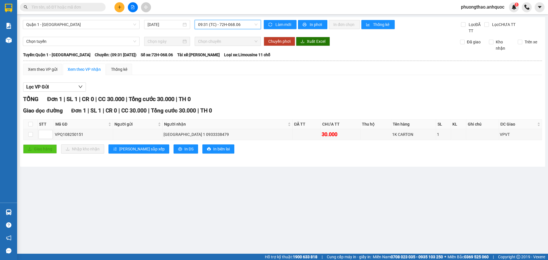
click at [303, 29] on div "Làm mới In phơi In đơn chọn Thống kê" at bounding box center [362, 27] width 197 height 14
click at [306, 26] on span "printer" at bounding box center [304, 25] width 5 height 5
click at [209, 21] on span "09:31 (TC) - 72H-068.06" at bounding box center [227, 24] width 59 height 9
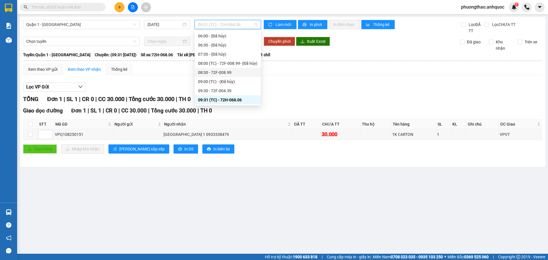
click at [237, 74] on div "08:30 - 72F-008.99" at bounding box center [227, 72] width 59 height 6
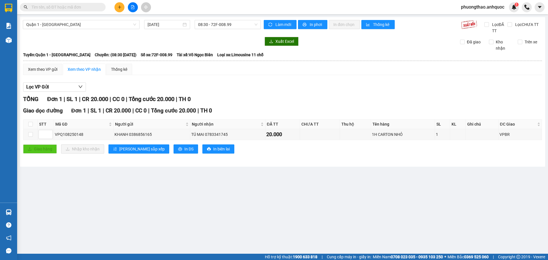
click at [229, 181] on main "Quận 1 - [GEOGRAPHIC_DATA] [DATE] 08:30 - 72F-008.99 Làm mới In phơi In đơn chọ…" at bounding box center [274, 127] width 548 height 254
click at [225, 22] on span "08:30 - 72F-008.99" at bounding box center [227, 24] width 59 height 9
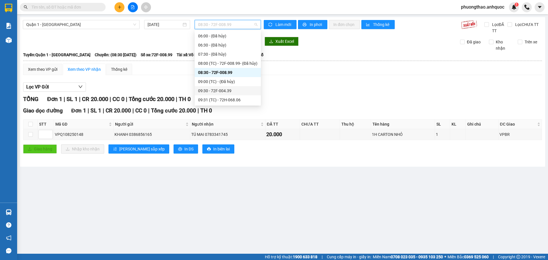
click at [226, 90] on div "09:30 - 72F-004.39" at bounding box center [227, 91] width 59 height 6
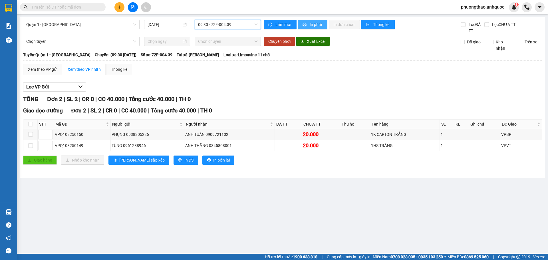
click at [316, 27] on span "In phơi" at bounding box center [316, 24] width 13 height 6
click at [248, 27] on span "09:30 - 72F-004.39" at bounding box center [227, 24] width 59 height 9
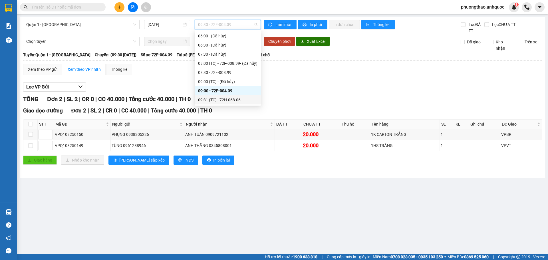
click at [232, 100] on div "09:31 (TC) - 72H-068.06" at bounding box center [227, 100] width 59 height 6
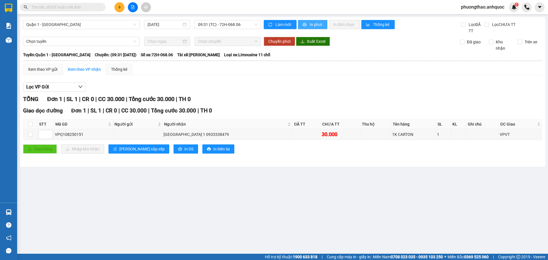
click at [307, 26] on span "printer" at bounding box center [304, 25] width 5 height 5
click at [232, 26] on span "09:31 (TC) - 72H-068.06" at bounding box center [227, 24] width 59 height 9
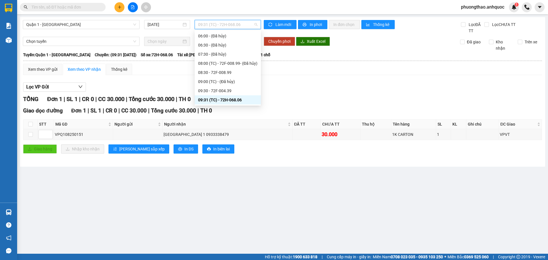
click at [219, 115] on div "10:30 - 72F-008.64" at bounding box center [227, 118] width 59 height 6
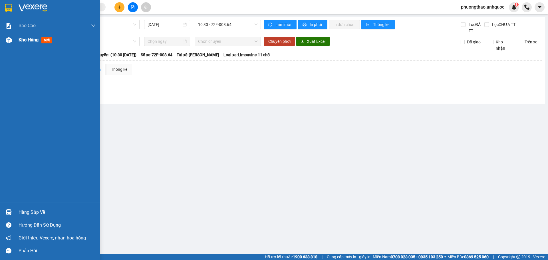
click at [11, 41] on img at bounding box center [9, 40] width 6 height 6
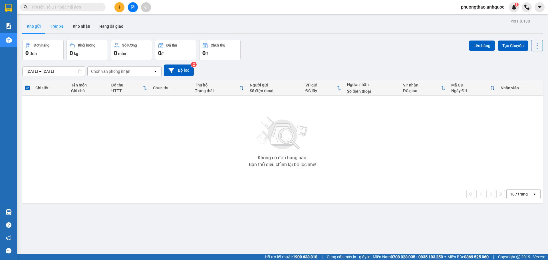
click at [60, 28] on button "Trên xe" at bounding box center [56, 26] width 23 height 14
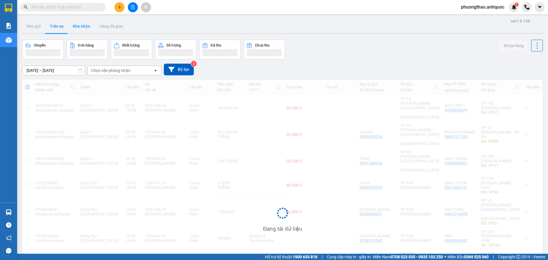
click at [78, 28] on button "Kho nhận" at bounding box center [81, 26] width 27 height 14
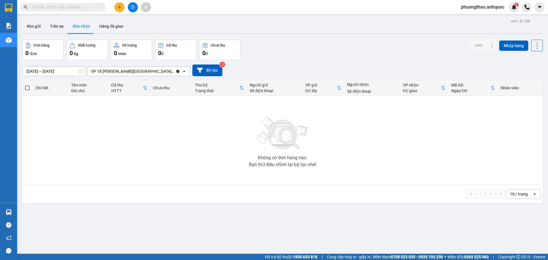
click at [176, 154] on div "Không có đơn hàng nào. Bạn thử điều chỉnh lại bộ lọc nhé!" at bounding box center [282, 140] width 515 height 86
click at [88, 27] on button "Kho nhận" at bounding box center [81, 26] width 27 height 14
drag, startPoint x: 182, startPoint y: 185, endPoint x: 178, endPoint y: 171, distance: 14.5
click at [182, 185] on div "10 / trang open" at bounding box center [282, 194] width 520 height 18
click at [35, 31] on button "Kho gửi" at bounding box center [33, 26] width 23 height 14
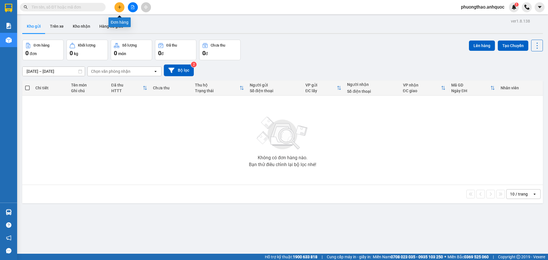
click at [120, 10] on button at bounding box center [119, 7] width 10 height 10
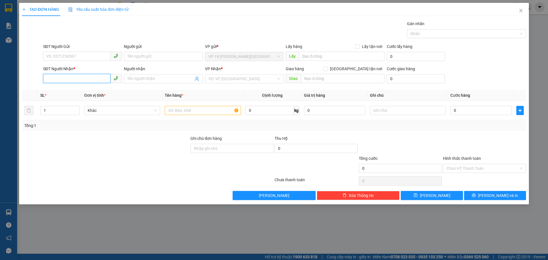
click at [89, 77] on input "SĐT Người Nhận *" at bounding box center [76, 78] width 67 height 9
click at [78, 66] on div "SĐT Người Nhận *" at bounding box center [82, 69] width 78 height 6
click at [78, 74] on input "0" at bounding box center [76, 78] width 67 height 9
click at [106, 90] on div "0347284567 - [PERSON_NAME]" at bounding box center [83, 90] width 72 height 6
type input "0347284567"
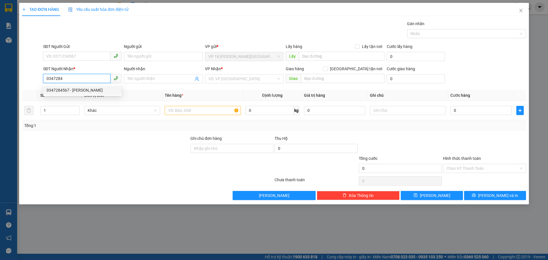
type input "[PERSON_NAME]"
type input "VPBR"
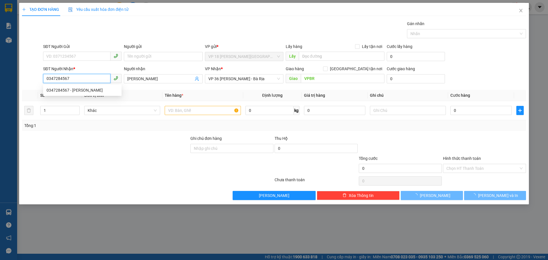
type input "30.000"
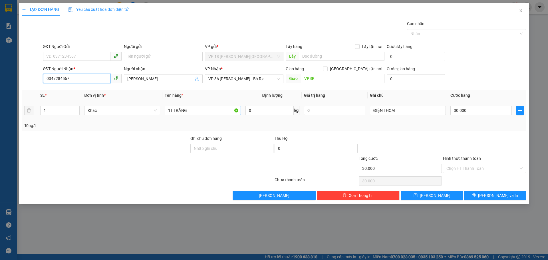
type input "0347284567"
click at [190, 110] on input "1T TRẮNG" at bounding box center [203, 110] width 76 height 9
type input "1B NILON XANH"
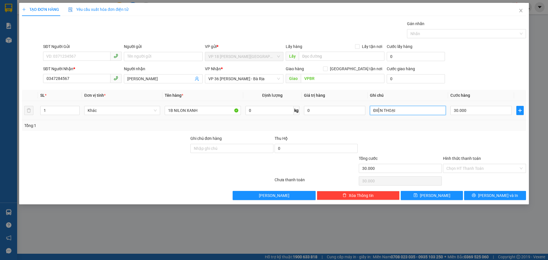
click at [406, 112] on input "ĐIỆN THOẠI" at bounding box center [408, 110] width 76 height 9
click at [473, 113] on input "30.000" at bounding box center [480, 110] width 61 height 9
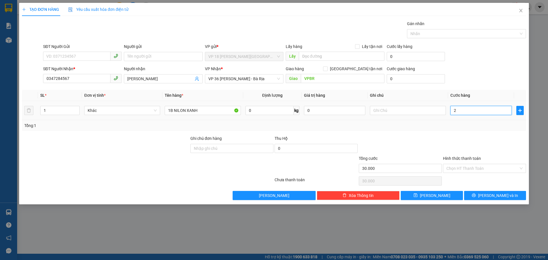
type input "2"
type input "20"
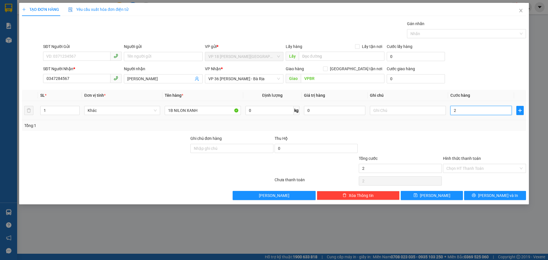
type input "20"
type input "200"
type input "2.000"
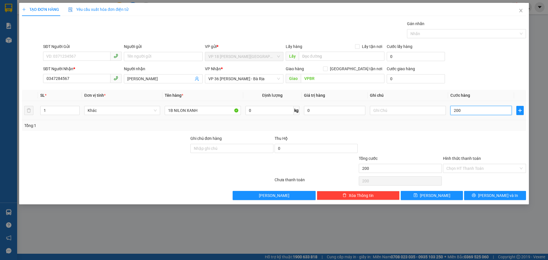
type input "2.000"
type input "20.000"
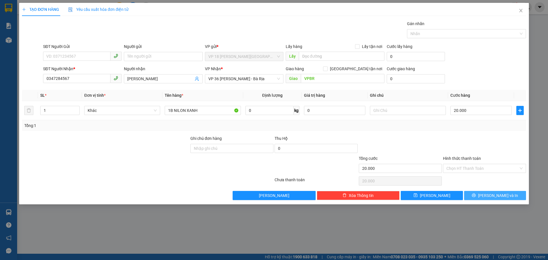
click at [476, 197] on icon "printer" at bounding box center [474, 195] width 4 height 4
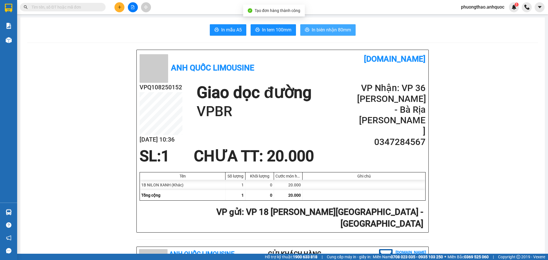
click at [306, 26] on button "In biên nhận 80mm" at bounding box center [327, 29] width 55 height 11
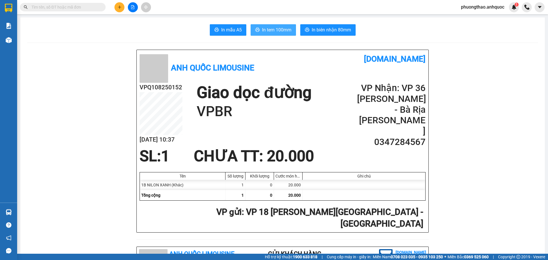
click at [263, 30] on span "In tem 100mm" at bounding box center [276, 29] width 29 height 7
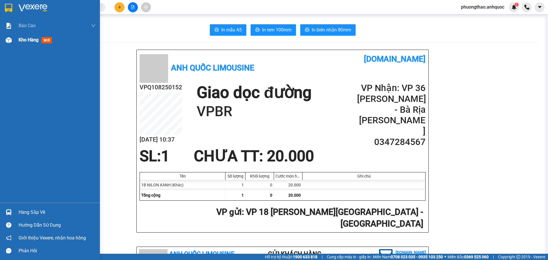
click at [15, 42] on div "Kho hàng mới" at bounding box center [50, 40] width 100 height 14
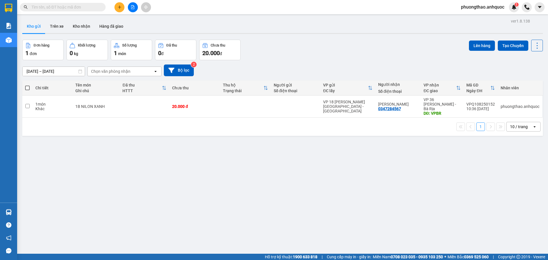
click at [123, 192] on div "ver 1.8.138 Kho gửi Trên xe Kho nhận Hàng đã giao Đơn hàng 1 đơn Khối lượng 0 k…" at bounding box center [282, 147] width 525 height 260
click at [48, 7] on input "text" at bounding box center [64, 7] width 67 height 6
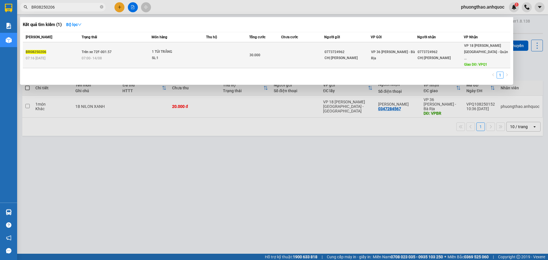
type input "BR08250206"
click at [88, 56] on span "07:00 [DATE]" at bounding box center [92, 58] width 20 height 4
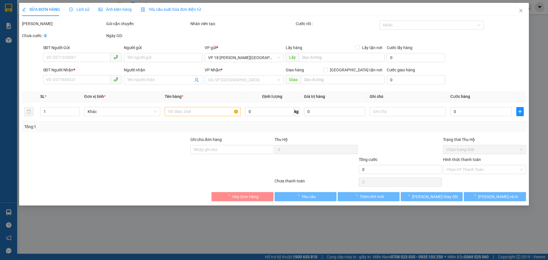
type input "0773724962"
type input "CHỊ [PERSON_NAME]"
type input "0773724962"
type input "CHỊ [PERSON_NAME]"
type input "VPQ1"
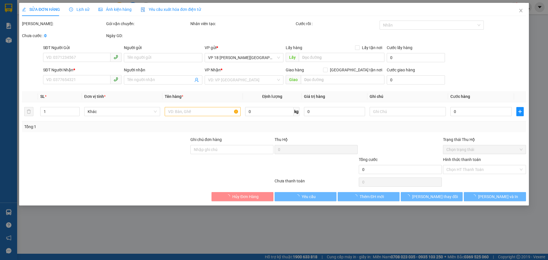
type input "30.000"
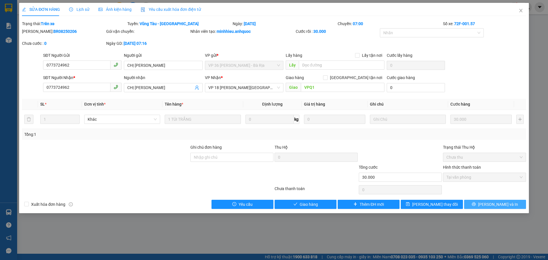
click at [488, 204] on button "[PERSON_NAME] và In" at bounding box center [495, 204] width 62 height 9
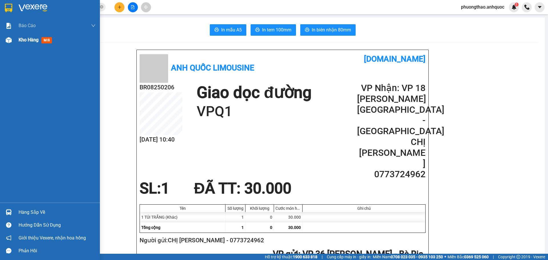
click at [5, 46] on div "Kho hàng mới" at bounding box center [50, 40] width 100 height 14
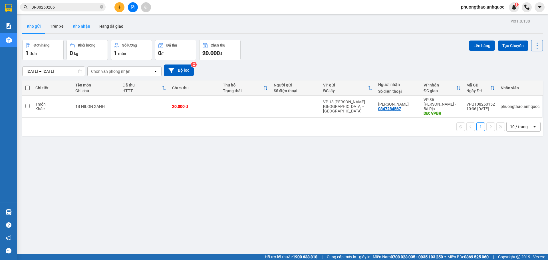
click at [77, 26] on button "Kho nhận" at bounding box center [81, 26] width 27 height 14
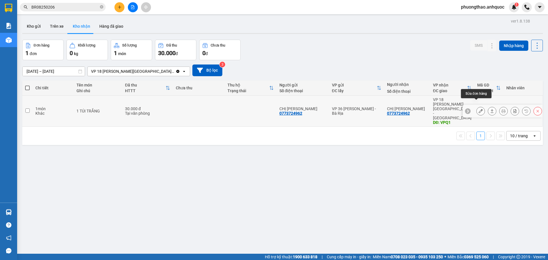
click at [477, 107] on button at bounding box center [481, 111] width 8 height 10
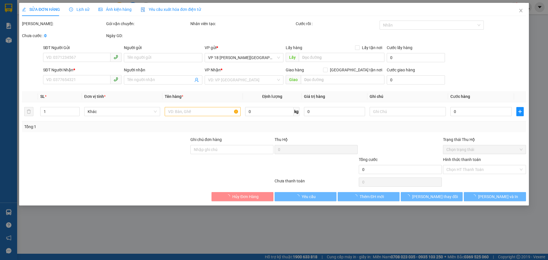
type input "0773724962"
type input "CHỊ [PERSON_NAME]"
type input "0773724962"
type input "CHỊ [PERSON_NAME]"
type input "VPQ1"
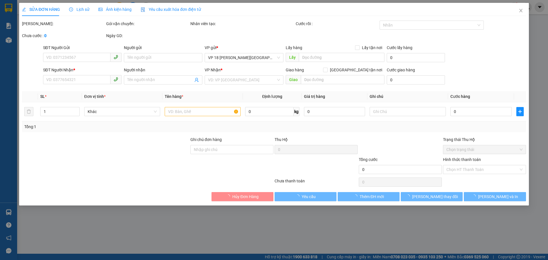
type input "30.000"
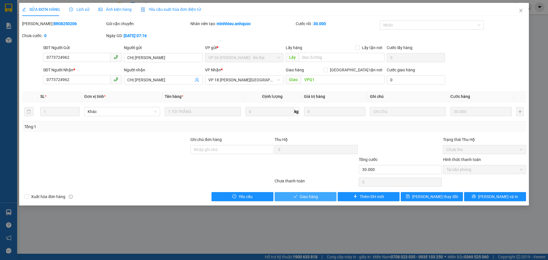
click at [323, 195] on button "Giao hàng" at bounding box center [305, 196] width 62 height 9
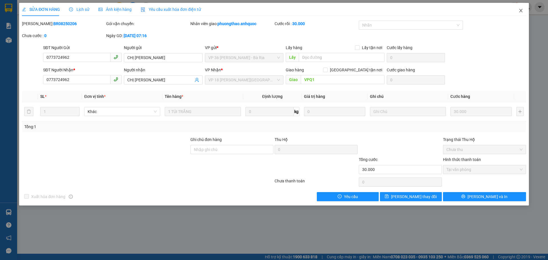
click at [520, 9] on icon "close" at bounding box center [520, 10] width 5 height 5
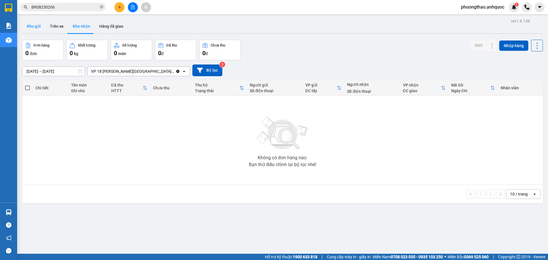
click at [38, 22] on button "Kho gửi" at bounding box center [33, 26] width 23 height 14
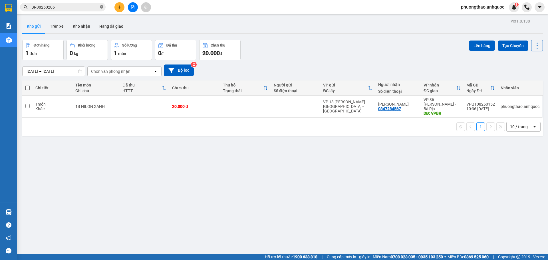
click at [100, 8] on icon "close-circle" at bounding box center [101, 6] width 3 height 3
click at [88, 32] on button "Kho nhận" at bounding box center [81, 26] width 27 height 14
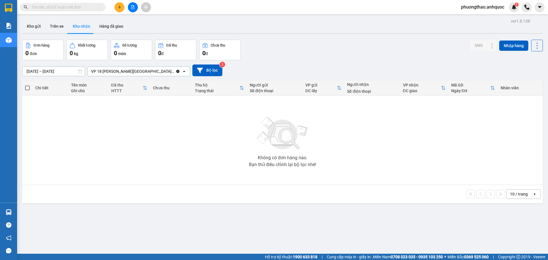
click at [78, 72] on input "[DATE] – [DATE]" at bounding box center [54, 71] width 62 height 9
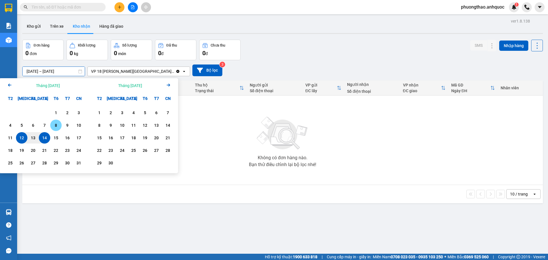
click at [52, 125] on div "8" at bounding box center [55, 125] width 11 height 11
click at [42, 139] on div "14" at bounding box center [45, 137] width 8 height 7
type input "[DATE] – [DATE]"
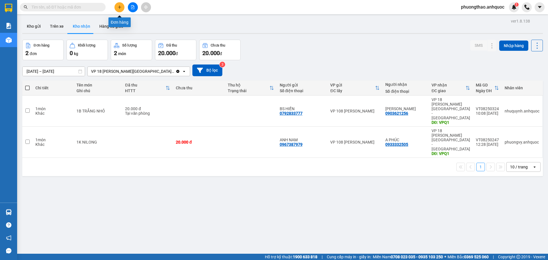
click at [122, 7] on button at bounding box center [119, 7] width 10 height 10
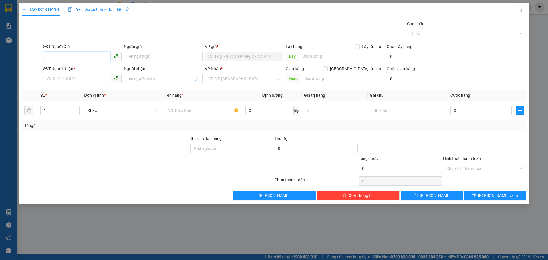
click at [87, 54] on input "SĐT Người Gửi" at bounding box center [76, 56] width 67 height 9
type input "0989310170"
click at [92, 70] on div "0989310170 - [PERSON_NAME]" at bounding box center [83, 68] width 72 height 6
type input "[PERSON_NAME]"
type input "0901532277"
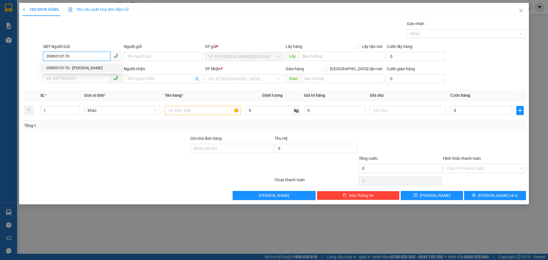
type input "NHẬT MỸ 3"
type input "CẦU [PERSON_NAME]"
type input "TTTM VP"
type input "20.000"
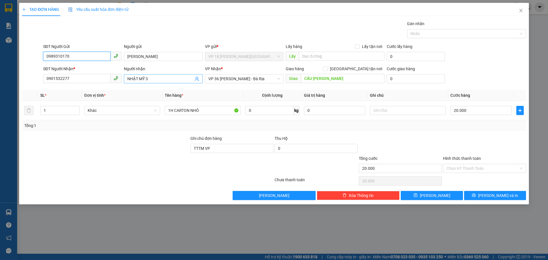
type input "0989310170"
click at [163, 80] on input "NHẬT MỸ 3" at bounding box center [160, 79] width 66 height 6
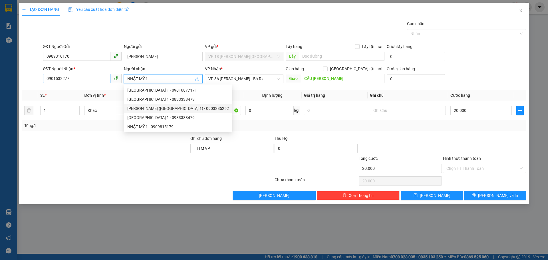
type input "NHẬT MỸ 1"
click at [80, 77] on input "0901532277" at bounding box center [76, 78] width 67 height 9
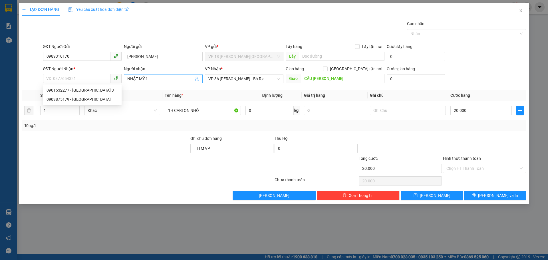
click at [153, 80] on input "NHẬT MỸ 1" at bounding box center [160, 79] width 66 height 6
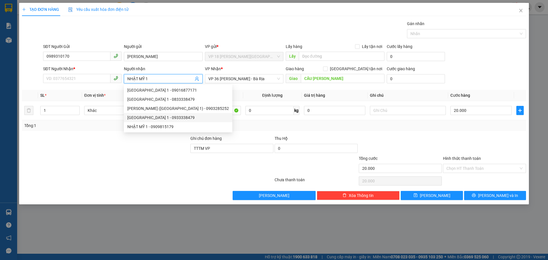
click at [163, 118] on div "[GEOGRAPHIC_DATA] 1 - 0933338479" at bounding box center [178, 117] width 102 height 6
type input "0933338479"
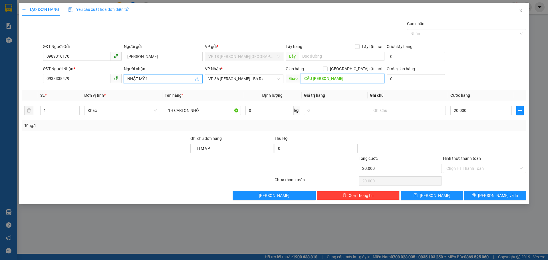
click at [336, 79] on input "CẦU [PERSON_NAME]" at bounding box center [343, 78] width 84 height 9
click at [265, 79] on span "VP 36 [PERSON_NAME] - Bà Rịa" at bounding box center [244, 78] width 72 height 9
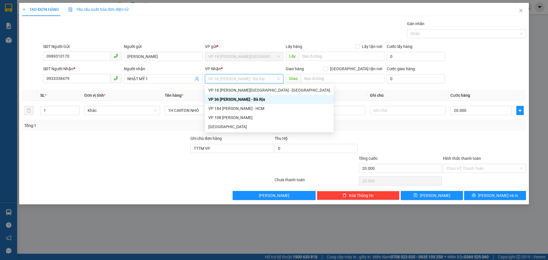
click at [265, 79] on span "VP 36 [PERSON_NAME] - Bà Rịa" at bounding box center [244, 78] width 72 height 9
click at [262, 118] on div "VP 108 [PERSON_NAME]" at bounding box center [269, 117] width 122 height 6
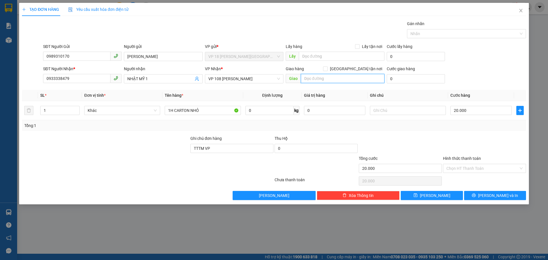
click at [321, 78] on input "text" at bounding box center [343, 78] width 84 height 9
type input "VPVT"
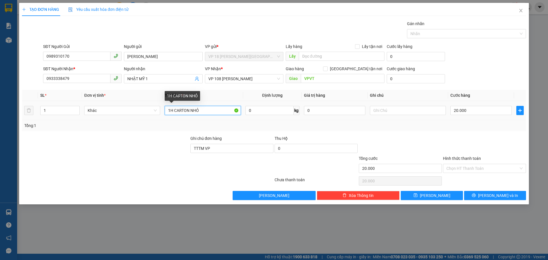
click at [203, 112] on input "1H CARTON NHỎ" at bounding box center [203, 110] width 76 height 9
type input "1K CARTON"
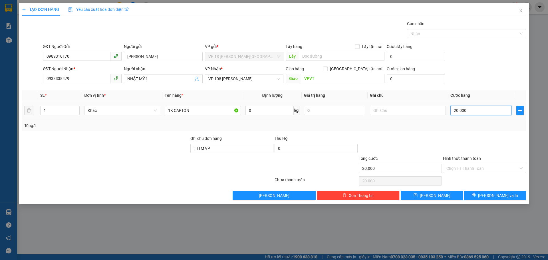
click at [470, 111] on input "20.000" at bounding box center [480, 110] width 61 height 9
type input "3"
type input "30"
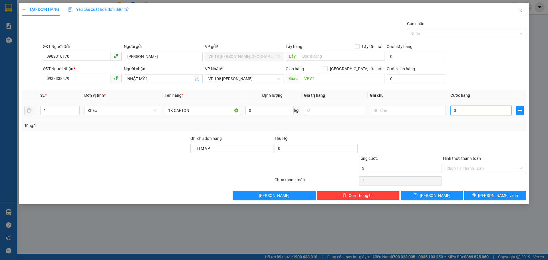
type input "30"
type input "300"
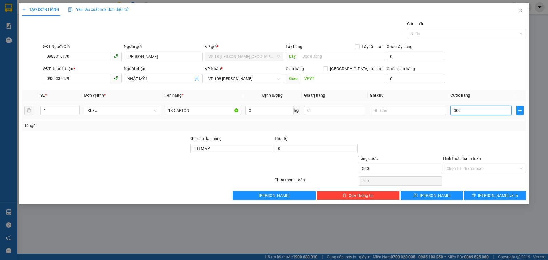
type input "3.000"
type input "30.000"
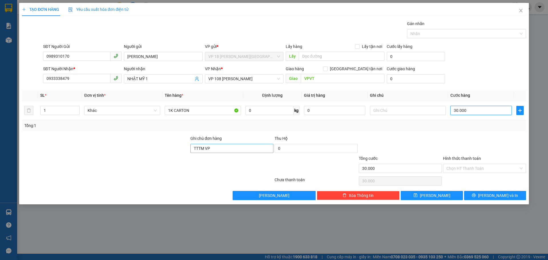
type input "30.000"
click at [227, 152] on input "TTTM VP" at bounding box center [231, 148] width 83 height 9
click at [481, 195] on button "[PERSON_NAME] và In" at bounding box center [495, 195] width 62 height 9
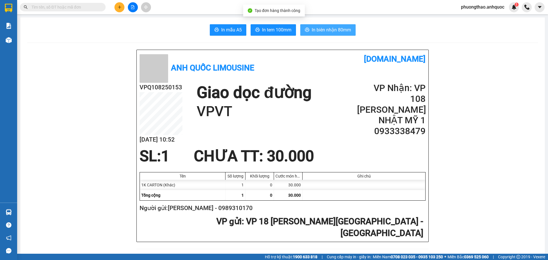
click at [312, 30] on span "In biên nhận 80mm" at bounding box center [331, 29] width 39 height 7
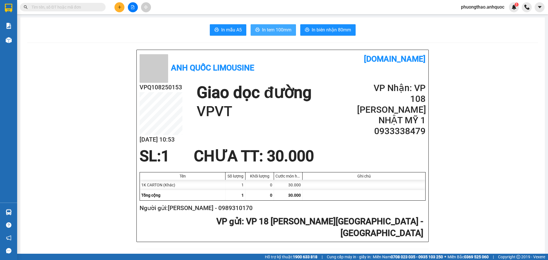
click at [272, 26] on button "In tem 100mm" at bounding box center [273, 29] width 45 height 11
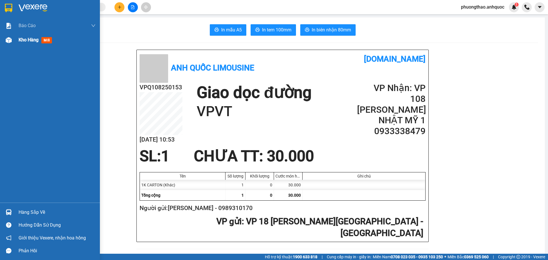
click at [8, 41] on img at bounding box center [9, 40] width 6 height 6
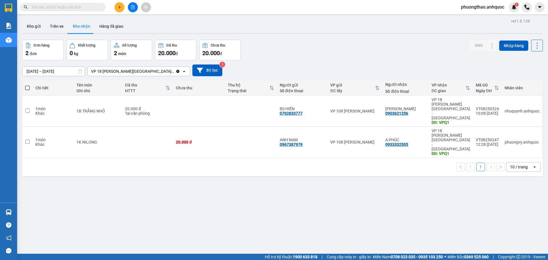
click at [174, 175] on div "ver 1.8.138 Kho gửi Trên xe Kho nhận Hàng đã giao Đơn hàng 2 đơn Khối lượng 0 k…" at bounding box center [282, 147] width 525 height 260
click at [39, 25] on button "Kho gửi" at bounding box center [33, 26] width 23 height 14
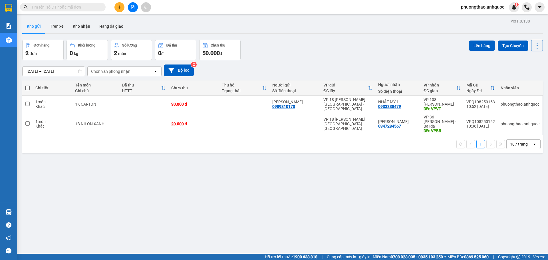
click at [108, 169] on div "ver 1.8.138 Kho gửi Trên xe Kho nhận Hàng đã giao Đơn hàng 2 đơn Khối lượng 0 k…" at bounding box center [282, 147] width 525 height 260
click at [75, 7] on input "text" at bounding box center [64, 7] width 67 height 6
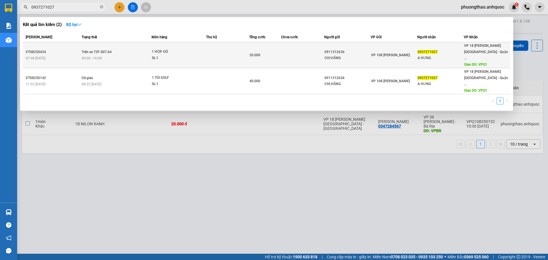
type input "0937271027"
click at [115, 55] on div "09:00 [DATE]" at bounding box center [117, 58] width 70 height 6
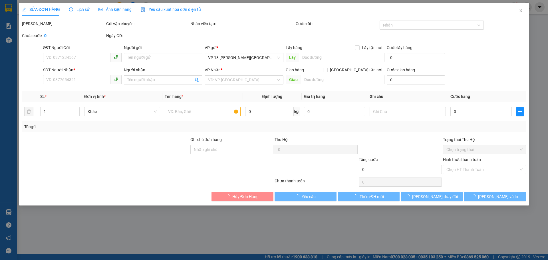
type input "0911312636"
type input "CHỊ HẰNG"
type input "0937271027"
type input "A HƯNG"
type input "VPQ1"
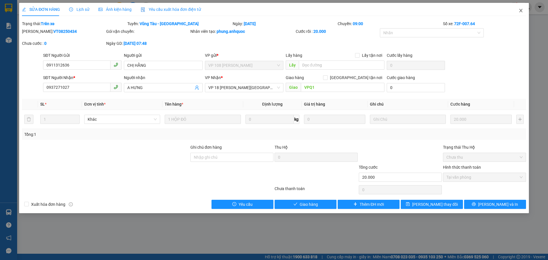
click at [523, 9] on icon "close" at bounding box center [520, 10] width 5 height 5
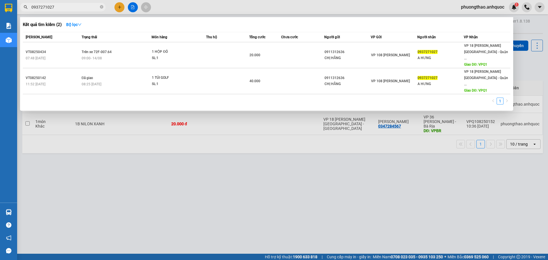
click at [80, 8] on input "0937271027" at bounding box center [64, 7] width 67 height 6
click at [100, 8] on icon "close-circle" at bounding box center [101, 6] width 3 height 3
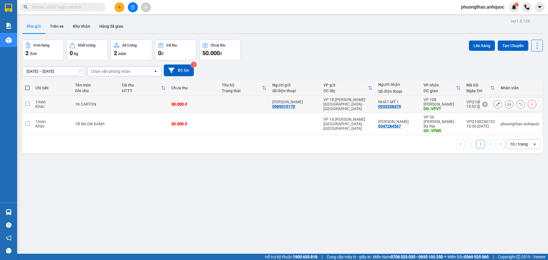
click at [111, 100] on td "1K CARTON" at bounding box center [95, 104] width 47 height 17
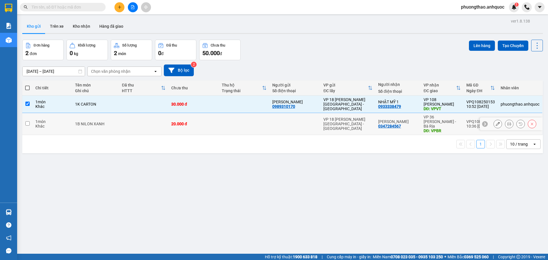
click at [116, 122] on div "1B NILON XANH" at bounding box center [95, 124] width 41 height 5
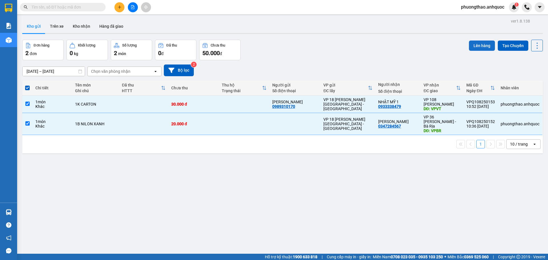
click at [470, 47] on button "Lên hàng" at bounding box center [482, 46] width 26 height 10
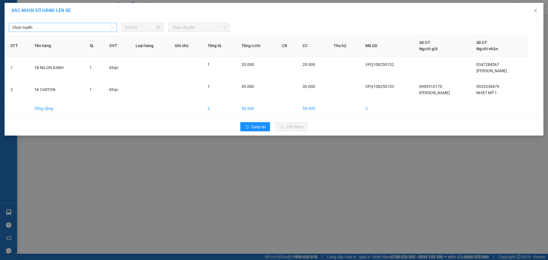
click at [59, 28] on span "Chọn tuyến" at bounding box center [62, 27] width 101 height 9
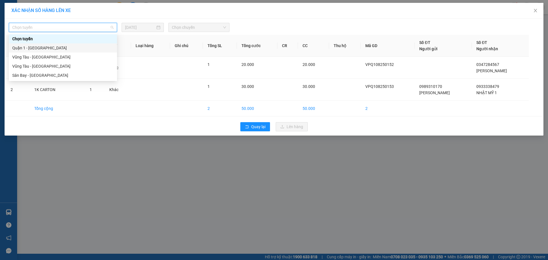
click at [40, 47] on div "Quận 1 - [GEOGRAPHIC_DATA]" at bounding box center [62, 48] width 101 height 6
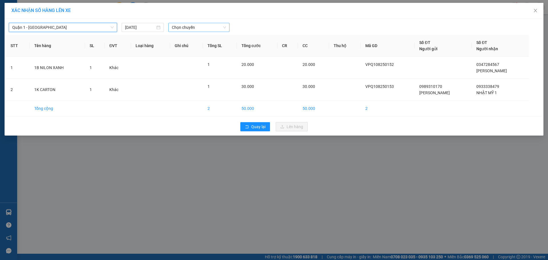
click at [210, 26] on span "Chọn chuyến" at bounding box center [199, 27] width 54 height 9
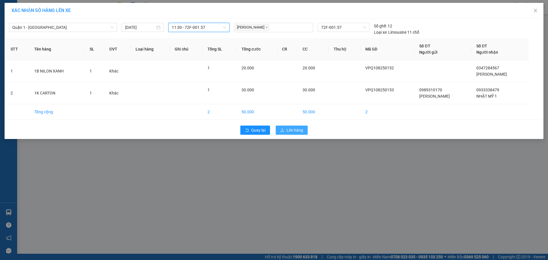
click at [286, 129] on button "Lên hàng" at bounding box center [292, 130] width 32 height 9
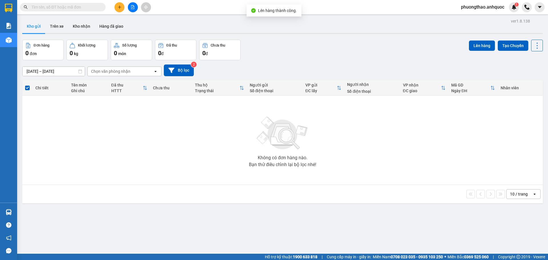
click at [134, 7] on icon "file-add" at bounding box center [133, 7] width 4 height 4
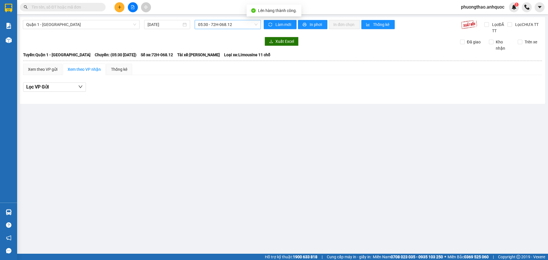
click at [222, 23] on span "05:30 - 72H-068.12" at bounding box center [227, 24] width 59 height 9
click at [223, 37] on div "11:30 - 72F-001.57" at bounding box center [220, 36] width 45 height 6
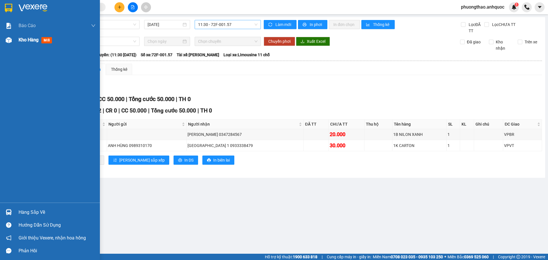
click at [8, 41] on img at bounding box center [9, 40] width 6 height 6
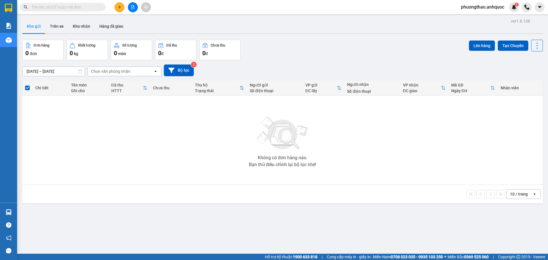
click at [132, 8] on icon "file-add" at bounding box center [132, 7] width 3 height 4
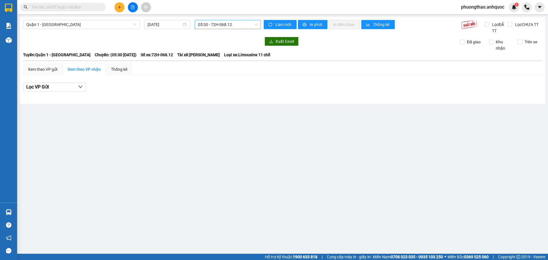
click at [219, 25] on span "05:30 - 72H-068.12" at bounding box center [227, 24] width 59 height 9
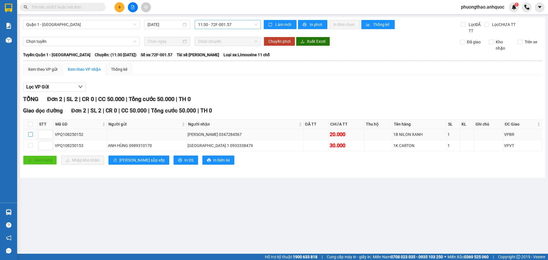
click at [31, 134] on input "checkbox" at bounding box center [30, 134] width 5 height 5
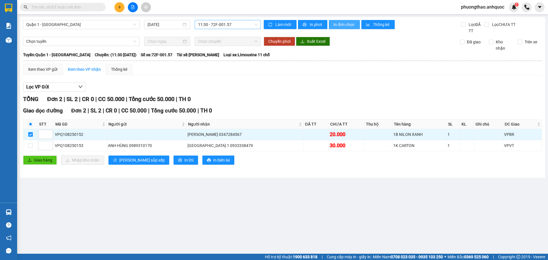
click at [334, 25] on span "In đơn chọn" at bounding box center [344, 24] width 22 height 6
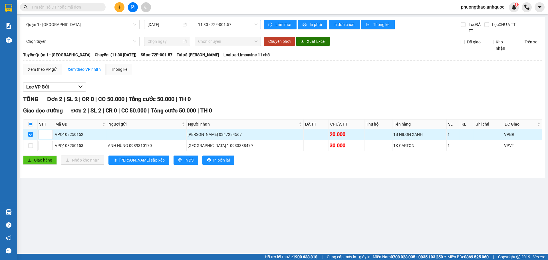
click at [33, 134] on input "checkbox" at bounding box center [30, 134] width 5 height 5
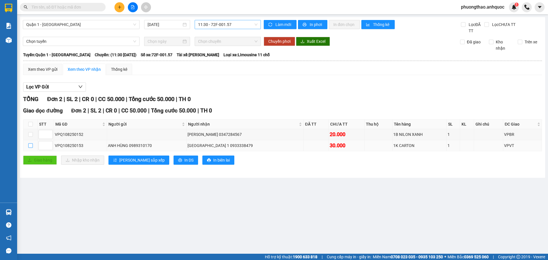
click at [30, 146] on input "checkbox" at bounding box center [30, 145] width 5 height 5
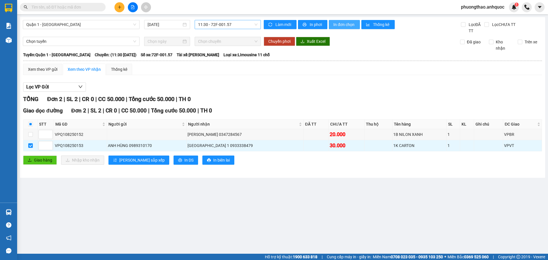
click at [348, 22] on span "In đơn chọn" at bounding box center [344, 24] width 22 height 6
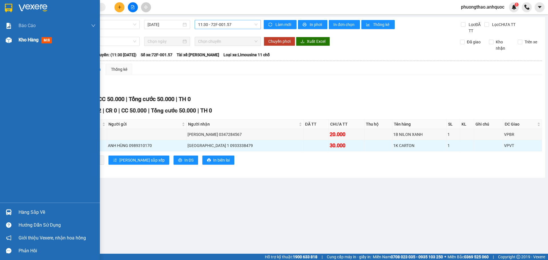
click at [4, 40] on div at bounding box center [9, 40] width 10 height 10
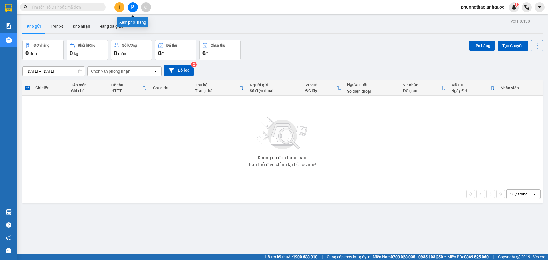
click at [132, 8] on icon "file-add" at bounding box center [133, 7] width 4 height 4
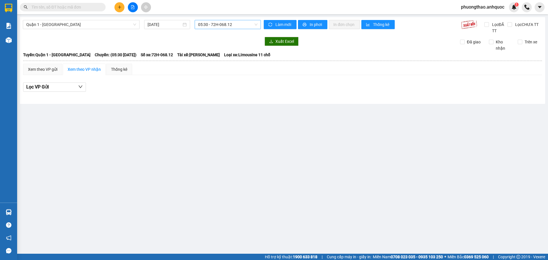
click at [237, 25] on span "05:30 - 72H-068.12" at bounding box center [227, 24] width 59 height 9
click at [231, 35] on div "11:30 - 72F-001.57" at bounding box center [220, 36] width 45 height 6
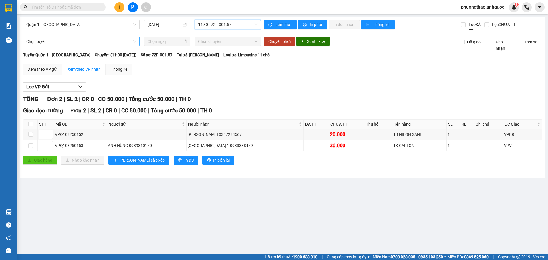
click at [46, 43] on span "Chọn tuyến" at bounding box center [81, 41] width 110 height 9
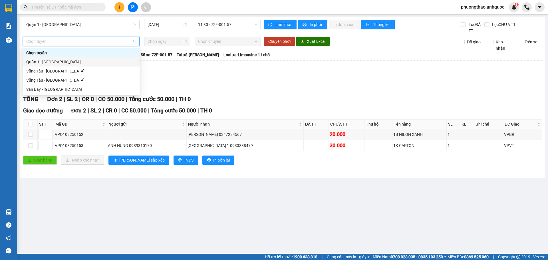
click at [53, 65] on div "Quận 1 - [GEOGRAPHIC_DATA]" at bounding box center [81, 62] width 110 height 6
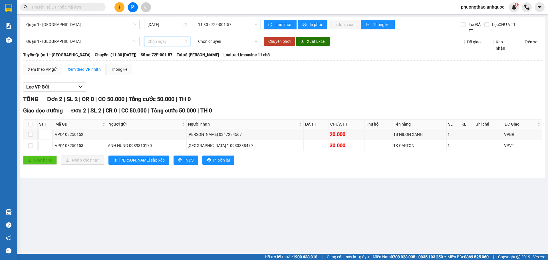
click at [171, 44] on input at bounding box center [165, 41] width 34 height 6
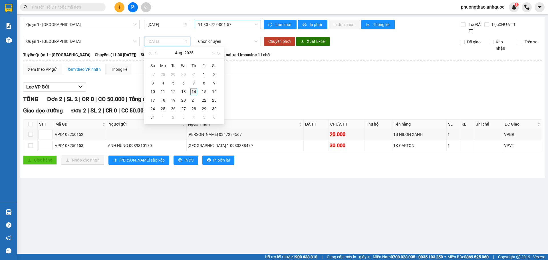
click at [194, 92] on div "14" at bounding box center [193, 91] width 7 height 7
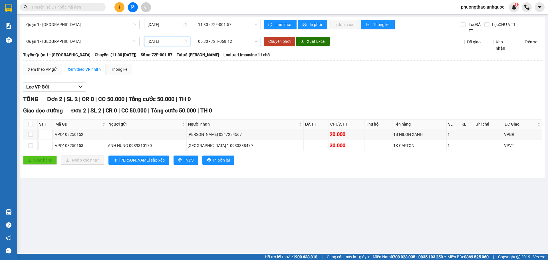
click at [215, 45] on span "05:30 - 72H-068.12" at bounding box center [227, 41] width 59 height 9
click at [216, 51] on div "12:30 - 72F-007.64" at bounding box center [220, 53] width 45 height 6
click at [278, 44] on span "Chuyển phơi" at bounding box center [279, 41] width 22 height 6
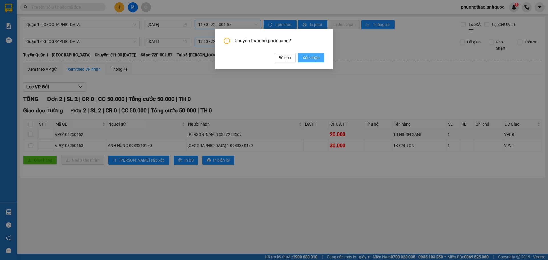
click at [303, 57] on span "Xác nhận" at bounding box center [310, 57] width 17 height 6
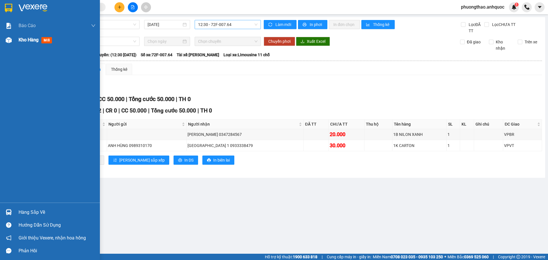
click at [14, 39] on div "Kho hàng mới" at bounding box center [50, 40] width 100 height 14
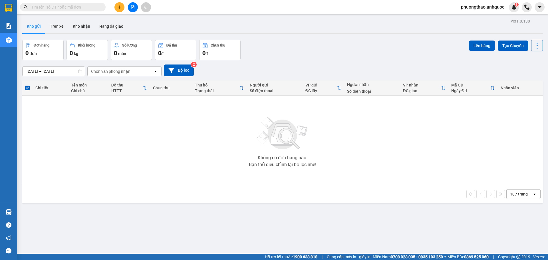
click at [132, 7] on icon "file-add" at bounding box center [133, 7] width 4 height 4
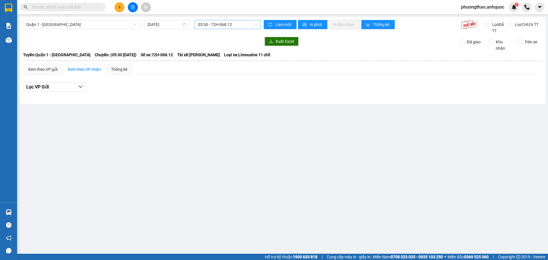
click at [219, 26] on span "05:30 - 72H-068.12" at bounding box center [227, 24] width 59 height 9
click at [238, 36] on div "11:30 - 72F-001.57" at bounding box center [220, 36] width 45 height 6
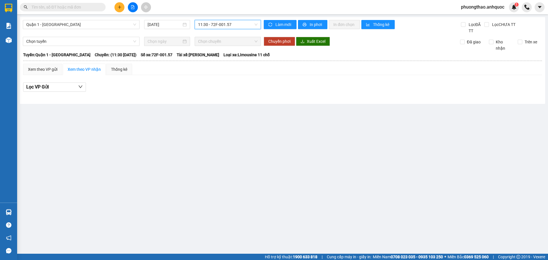
click at [209, 27] on span "11:30 - 72F-001.57" at bounding box center [227, 24] width 59 height 9
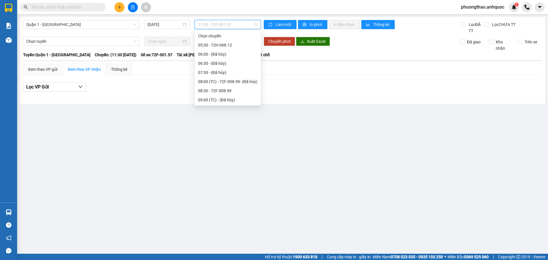
click at [238, 133] on div "10:30 - 72F-008.64" at bounding box center [227, 136] width 59 height 6
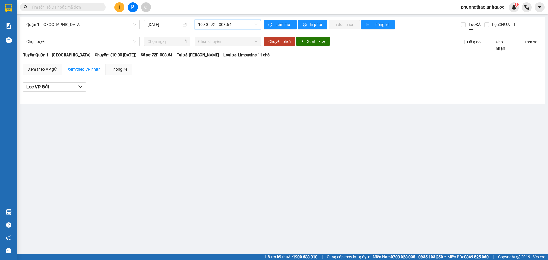
click at [229, 27] on span "10:30 - 72F-008.64" at bounding box center [227, 24] width 59 height 9
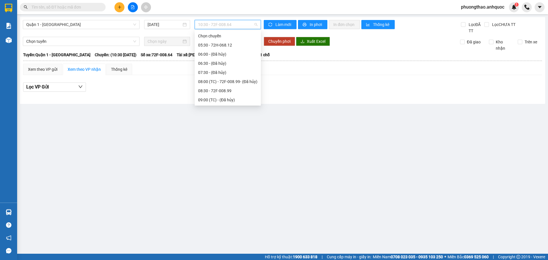
click at [234, 142] on div "11:30 - 72F-001.57" at bounding box center [227, 145] width 59 height 6
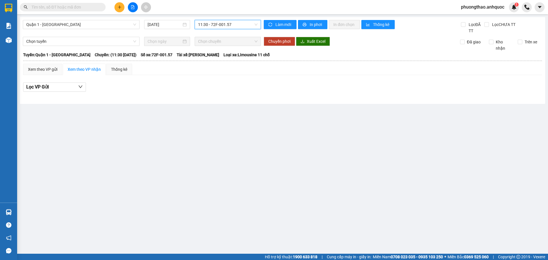
click at [226, 23] on span "11:30 - 72F-001.57" at bounding box center [227, 24] width 59 height 9
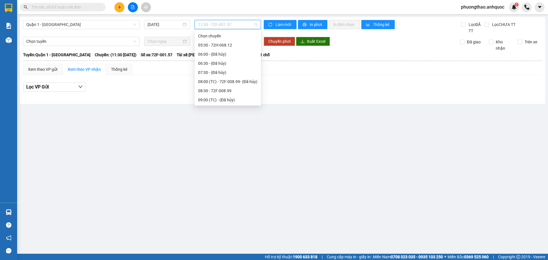
click at [231, 152] on div "12:30 - 72F-007.64" at bounding box center [227, 155] width 59 height 6
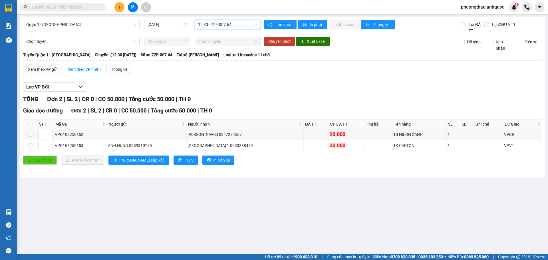
click at [215, 25] on span "12:30 - 72F-007.64" at bounding box center [227, 24] width 59 height 9
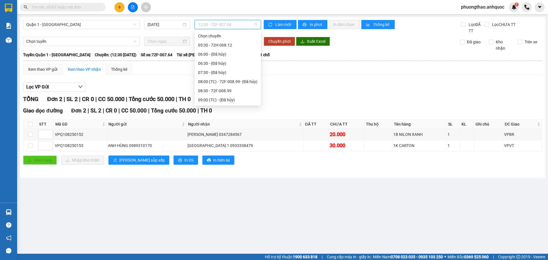
click at [233, 115] on div "09:31 (TC) - 72H-068.06" at bounding box center [227, 118] width 59 height 6
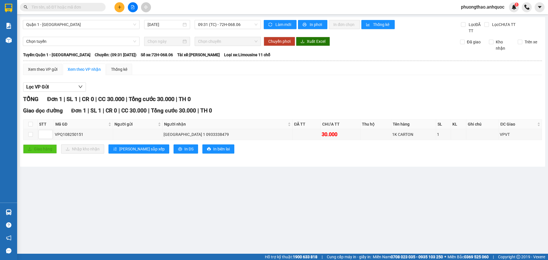
click at [233, 82] on div "Lọc VP Gửi" at bounding box center [282, 86] width 519 height 9
click at [118, 8] on icon "plus" at bounding box center [120, 7] width 4 height 4
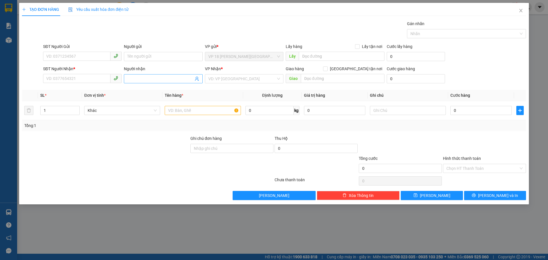
click at [130, 79] on input "Người nhận" at bounding box center [160, 79] width 66 height 6
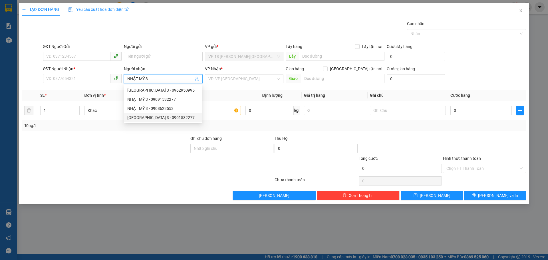
click at [160, 118] on div "[GEOGRAPHIC_DATA] 3 - 0901532277" at bounding box center [163, 117] width 72 height 6
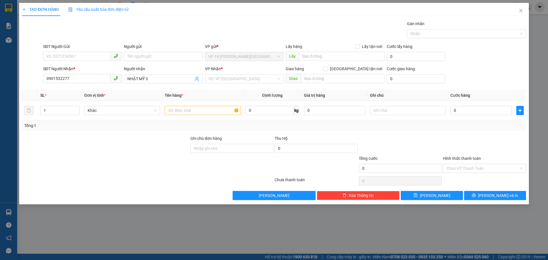
click at [232, 74] on div "VP Nhận *" at bounding box center [244, 70] width 78 height 9
click at [229, 82] on input "search" at bounding box center [242, 78] width 68 height 9
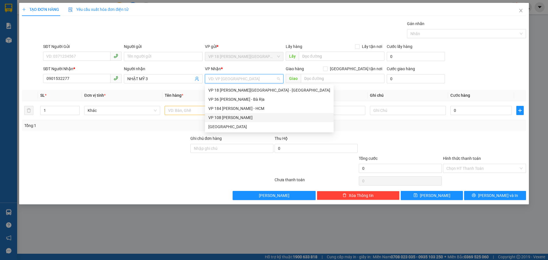
click at [237, 116] on div "VP 108 [PERSON_NAME]" at bounding box center [269, 117] width 122 height 6
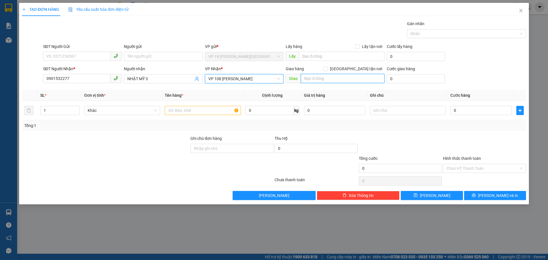
click at [308, 82] on input "text" at bounding box center [343, 78] width 84 height 9
click at [183, 114] on input "text" at bounding box center [203, 110] width 76 height 9
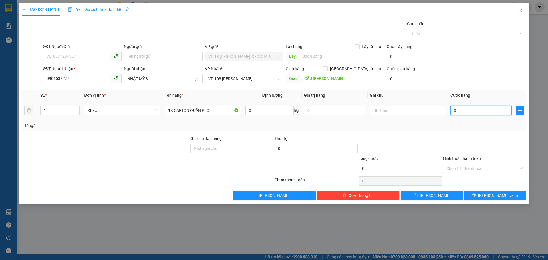
click at [465, 110] on input "0" at bounding box center [480, 110] width 61 height 9
click at [482, 197] on button "[PERSON_NAME] và In" at bounding box center [495, 195] width 62 height 9
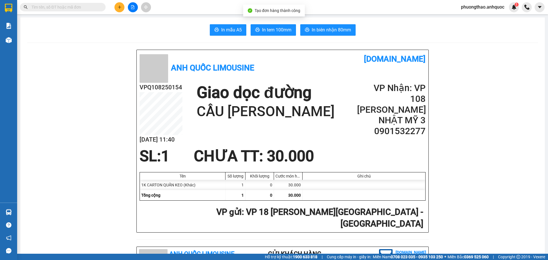
click at [322, 29] on span "In biên nhận 80mm" at bounding box center [331, 29] width 39 height 7
click at [276, 28] on span "In tem 100mm" at bounding box center [276, 29] width 29 height 7
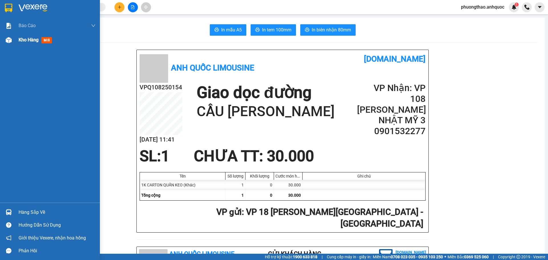
click at [8, 43] on div at bounding box center [9, 40] width 10 height 10
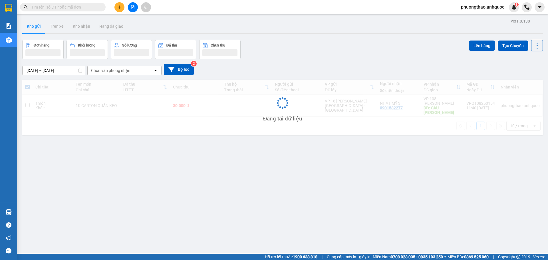
click at [148, 141] on div "ver 1.8.138 Kho gửi Trên xe Kho nhận Hàng đã giao Đơn hàng Khối lượng Số lượng …" at bounding box center [282, 147] width 525 height 260
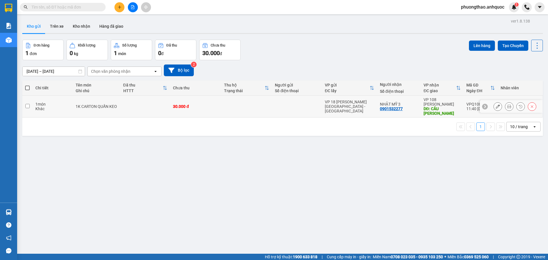
click at [127, 107] on td at bounding box center [145, 107] width 50 height 22
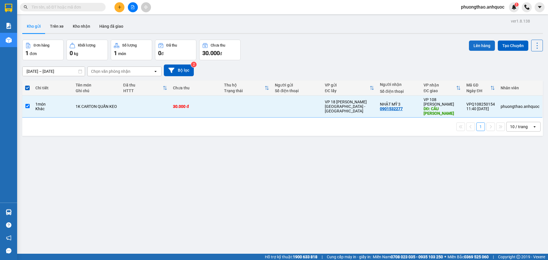
click at [480, 48] on button "Lên hàng" at bounding box center [482, 46] width 26 height 10
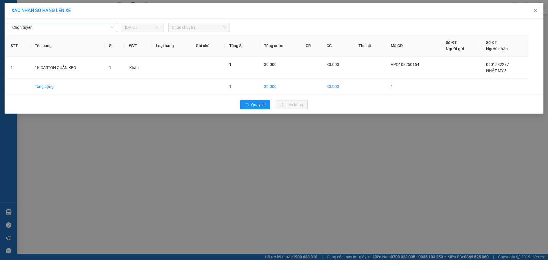
click at [76, 24] on span "Chọn tuyến" at bounding box center [62, 27] width 101 height 9
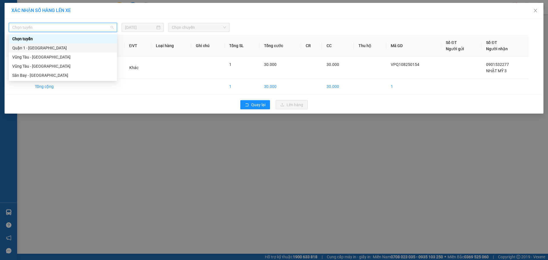
click at [73, 46] on div "Quận 1 - [GEOGRAPHIC_DATA]" at bounding box center [62, 48] width 101 height 6
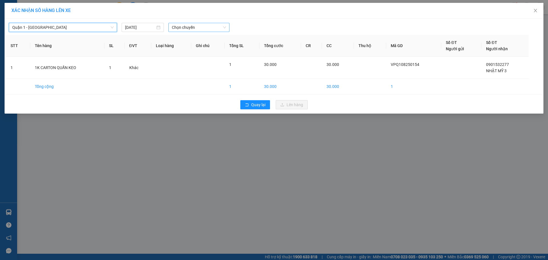
click at [202, 29] on span "Chọn chuyến" at bounding box center [199, 27] width 54 height 9
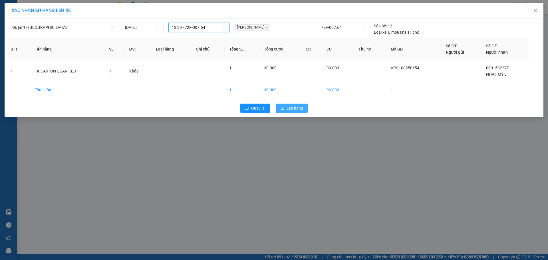
click at [294, 105] on span "Lên hàng" at bounding box center [294, 108] width 17 height 6
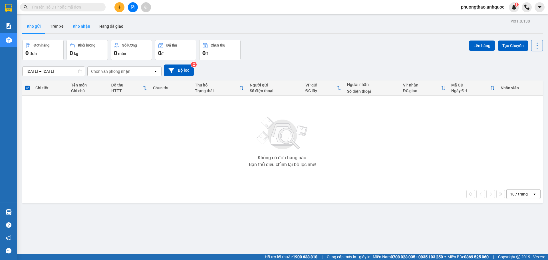
click at [86, 28] on button "Kho nhận" at bounding box center [81, 26] width 27 height 14
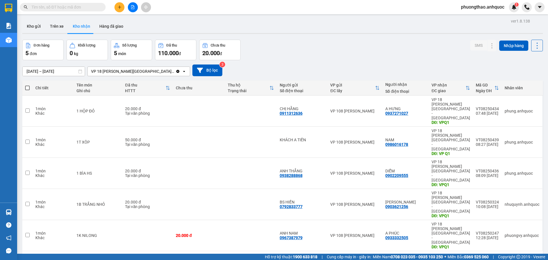
click at [228, 225] on div "ver 1.8.138 Kho gửi Trên xe Kho nhận Hàng đã giao Đơn hàng 5 đơn Khối lượng 0 k…" at bounding box center [282, 147] width 525 height 260
click at [104, 26] on button "Hàng đã giao" at bounding box center [111, 26] width 33 height 14
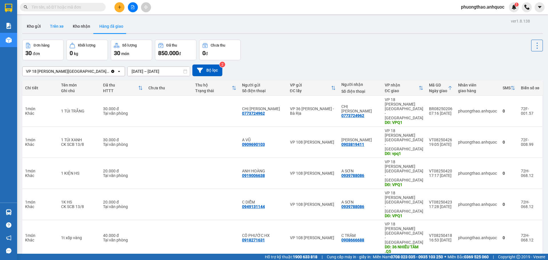
click at [58, 26] on button "Trên xe" at bounding box center [56, 26] width 23 height 14
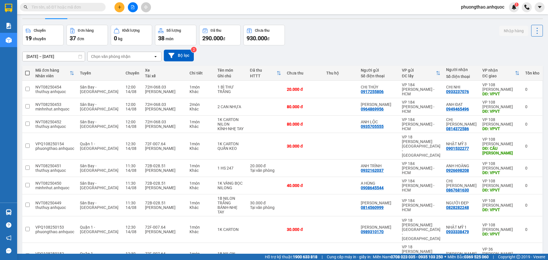
scroll to position [39, 0]
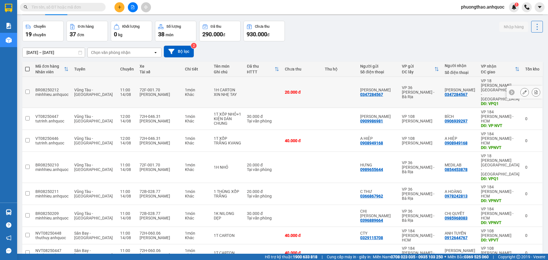
scroll to position [0, 0]
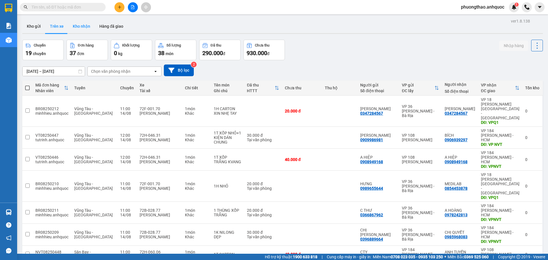
click at [81, 25] on button "Kho nhận" at bounding box center [81, 26] width 27 height 14
type input "[DATE] – [DATE]"
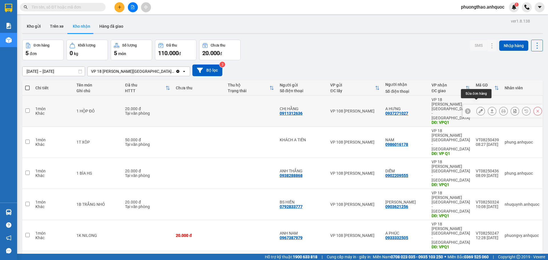
click at [479, 109] on icon at bounding box center [481, 111] width 4 height 4
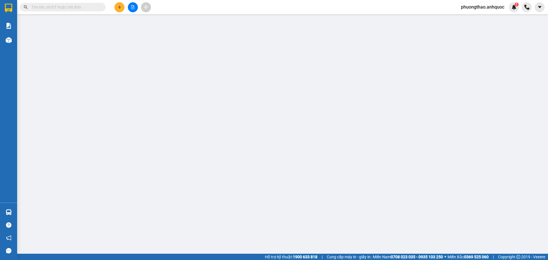
type input "0911312636"
type input "CHỊ HẰNG"
type input "0937271027"
type input "A HƯNG"
type input "VPQ1"
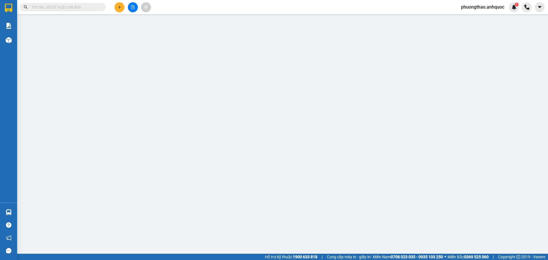
type input "20.000"
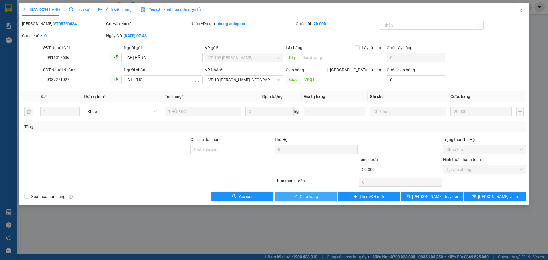
click at [320, 196] on button "Giao hàng" at bounding box center [305, 196] width 62 height 9
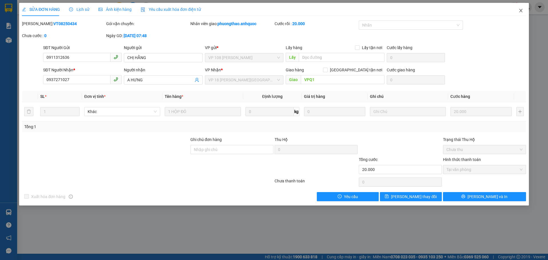
click at [518, 12] on icon "close" at bounding box center [520, 10] width 5 height 5
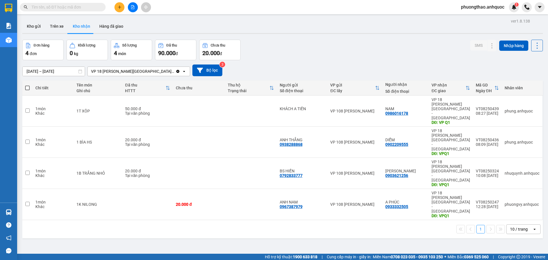
click at [204, 210] on div "ver 1.8.138 Kho gửi Trên xe Kho nhận Hàng đã giao Đơn hàng 4 đơn Khối lượng 0 k…" at bounding box center [282, 147] width 525 height 260
click at [23, 24] on button "Kho gửi" at bounding box center [33, 26] width 23 height 14
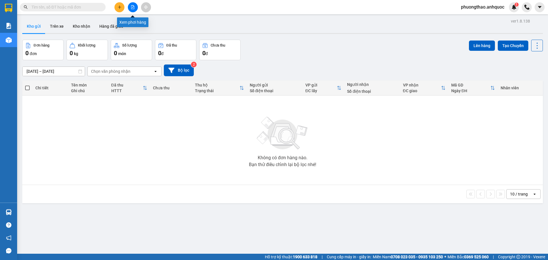
click at [131, 8] on icon "file-add" at bounding box center [133, 7] width 4 height 4
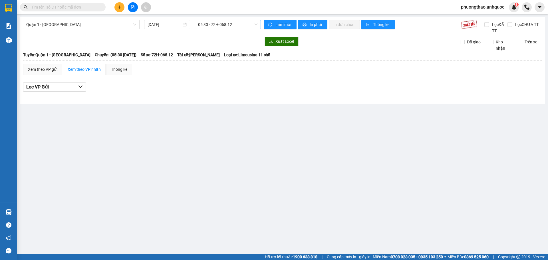
click at [215, 23] on span "05:30 - 72H-068.12" at bounding box center [227, 24] width 59 height 9
type input "764"
click at [211, 34] on div "12:30 - 72F-007.64" at bounding box center [220, 36] width 45 height 6
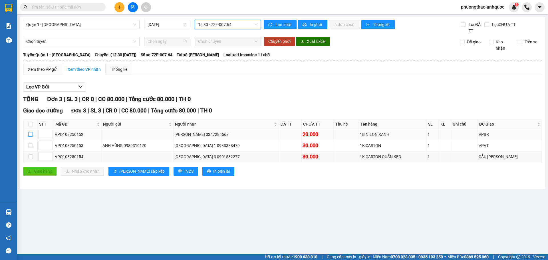
click at [32, 135] on input "checkbox" at bounding box center [30, 134] width 5 height 5
checkbox input "true"
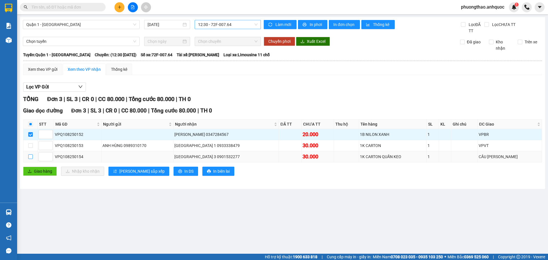
click at [31, 155] on input "checkbox" at bounding box center [30, 156] width 5 height 5
checkbox input "true"
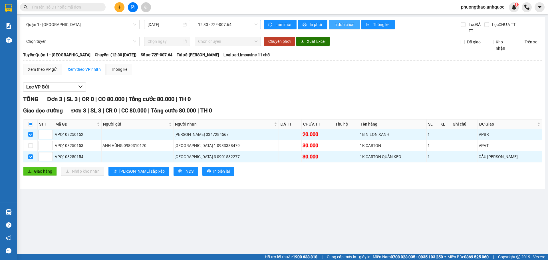
click at [342, 22] on span "In đơn chọn" at bounding box center [344, 24] width 22 height 6
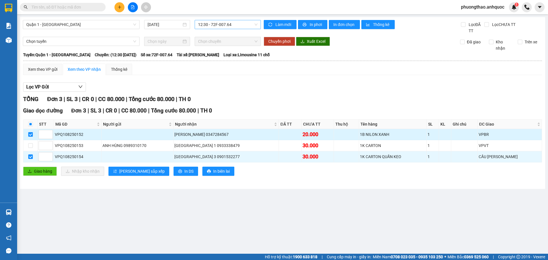
click at [30, 134] on input "checkbox" at bounding box center [30, 134] width 5 height 5
checkbox input "false"
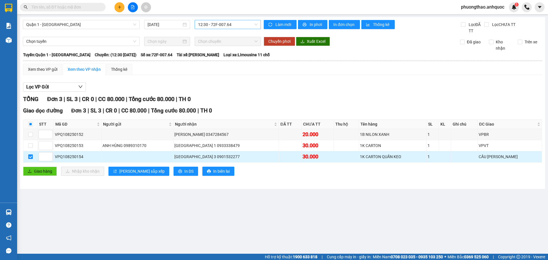
click at [30, 158] on input "checkbox" at bounding box center [30, 156] width 5 height 5
checkbox input "false"
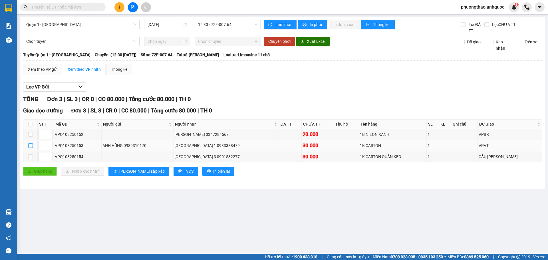
click at [31, 148] on input "checkbox" at bounding box center [30, 145] width 5 height 5
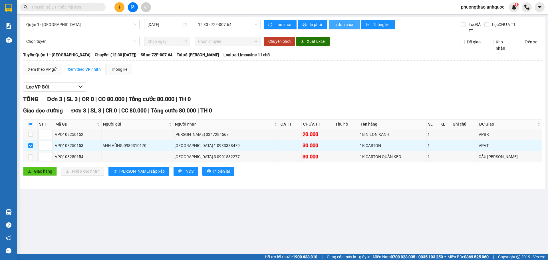
click at [335, 23] on span "In đơn chọn" at bounding box center [344, 24] width 22 height 6
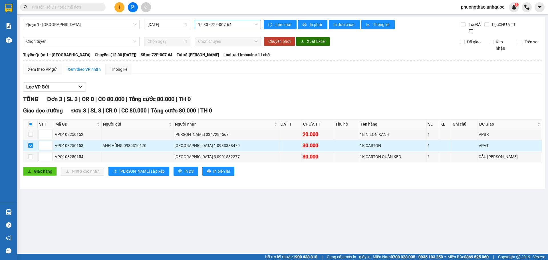
click at [28, 146] on td at bounding box center [30, 145] width 14 height 11
click at [30, 146] on input "checkbox" at bounding box center [30, 145] width 5 height 5
checkbox input "false"
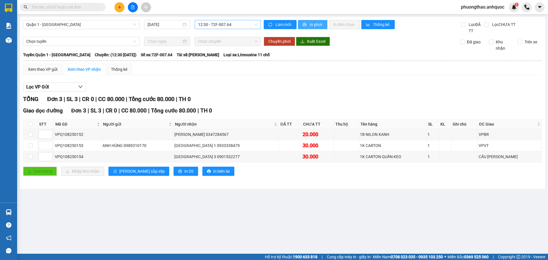
click at [319, 25] on span "In phơi" at bounding box center [316, 24] width 13 height 6
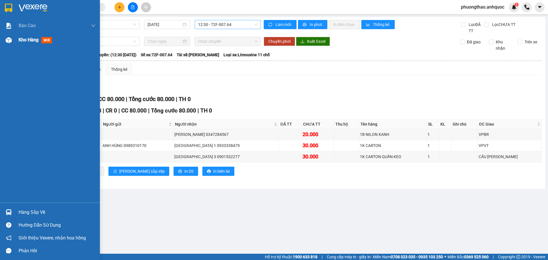
click at [5, 39] on div at bounding box center [9, 40] width 10 height 10
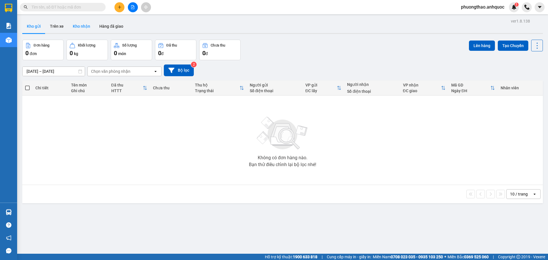
click at [74, 27] on button "Kho nhận" at bounding box center [81, 26] width 27 height 14
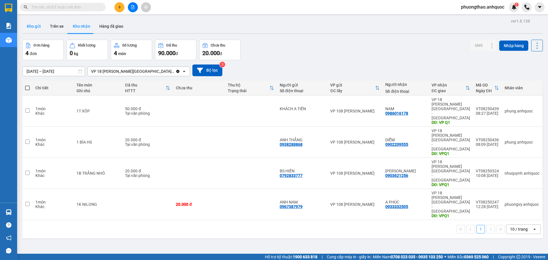
click at [35, 23] on button "Kho gửi" at bounding box center [33, 26] width 23 height 14
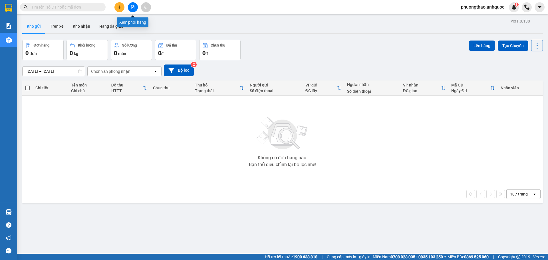
click at [133, 7] on icon "file-add" at bounding box center [133, 7] width 4 height 4
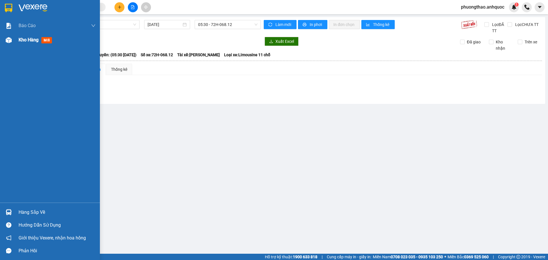
click at [11, 42] on img at bounding box center [9, 40] width 6 height 6
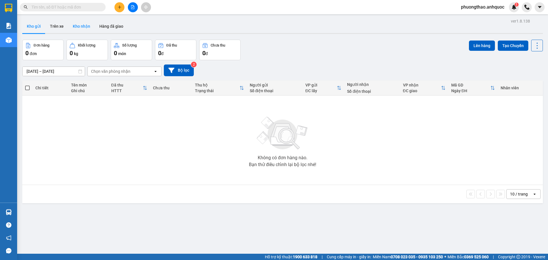
click at [84, 27] on button "Kho nhận" at bounding box center [81, 26] width 27 height 14
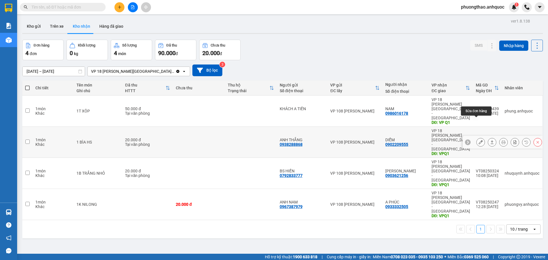
click at [479, 140] on icon at bounding box center [481, 142] width 4 height 4
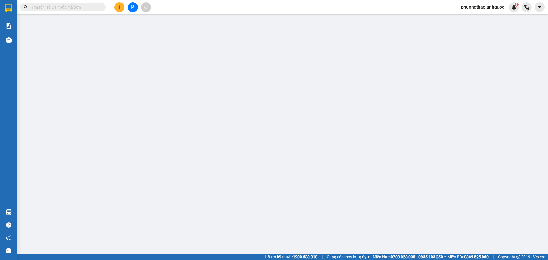
type input "0938288868"
type input "ANH THẮNG"
type input "0902209555"
type input "DIỄM"
type input "VPQ1"
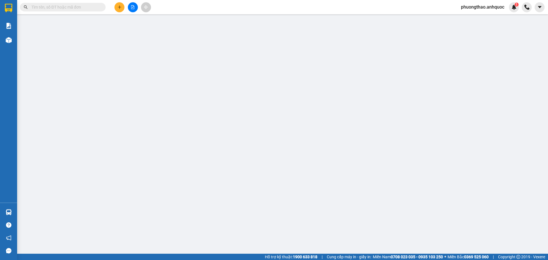
type input "20.000"
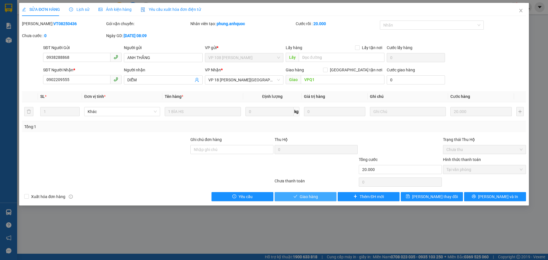
click at [296, 194] on button "Giao hàng" at bounding box center [305, 196] width 62 height 9
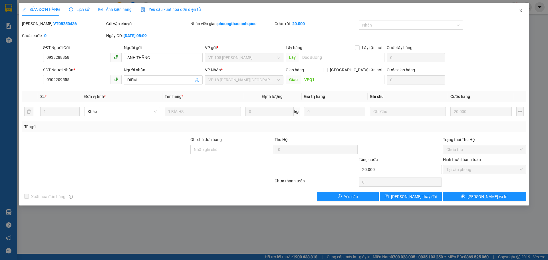
click at [521, 10] on icon "close" at bounding box center [520, 10] width 5 height 5
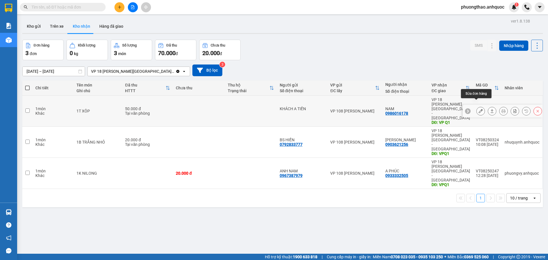
click at [479, 109] on icon at bounding box center [481, 111] width 4 height 4
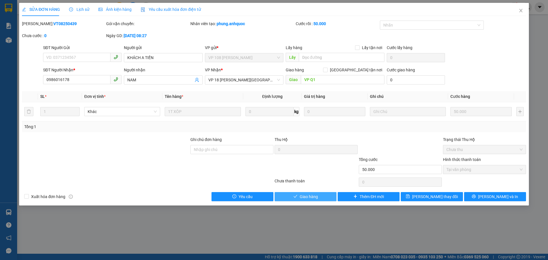
click at [307, 198] on span "Giao hàng" at bounding box center [309, 196] width 18 height 6
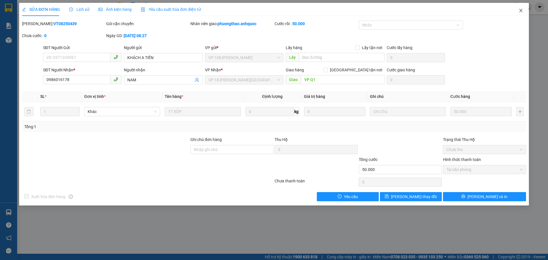
click at [521, 7] on span "Close" at bounding box center [521, 11] width 16 height 16
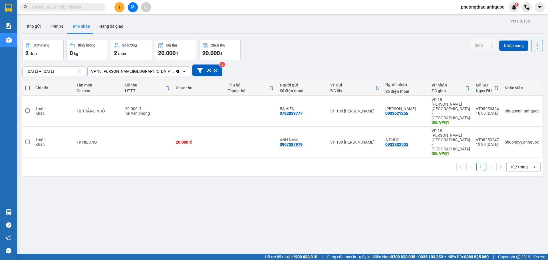
click at [279, 183] on div "ver 1.8.138 Kho gửi Trên xe Kho nhận Hàng đã giao Đơn hàng 2 đơn Khối lượng 0 k…" at bounding box center [282, 147] width 525 height 260
click at [205, 184] on div "ver 1.8.138 Kho gửi Trên xe Kho nhận Hàng đã giao Đơn hàng 2 đơn Khối lượng 0 k…" at bounding box center [282, 147] width 525 height 260
click at [234, 177] on div "ver 1.8.138 Kho gửi Trên xe Kho nhận Hàng đã giao Đơn hàng 2 đơn Khối lượng 0 k…" at bounding box center [282, 147] width 525 height 260
click at [128, 7] on button at bounding box center [133, 7] width 10 height 10
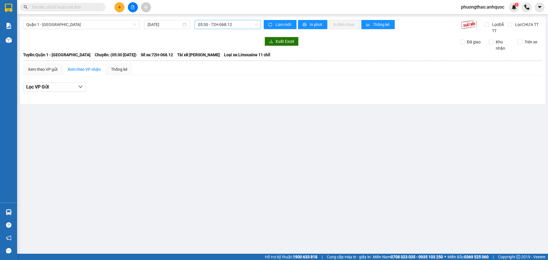
click at [206, 25] on span "05:30 - 72H-068.12" at bounding box center [227, 24] width 59 height 9
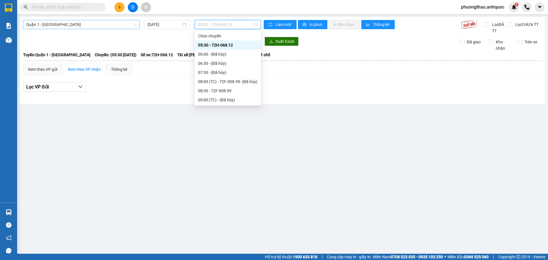
click at [106, 24] on span "Quận 1 - [GEOGRAPHIC_DATA]" at bounding box center [81, 24] width 110 height 9
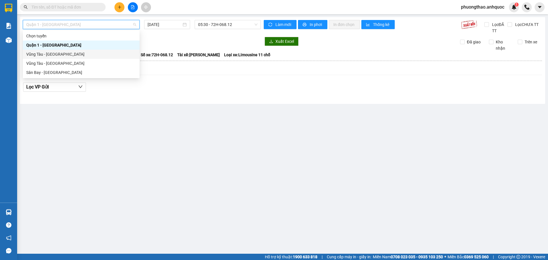
click at [80, 52] on div "Vũng Tàu - [GEOGRAPHIC_DATA]" at bounding box center [81, 54] width 110 height 6
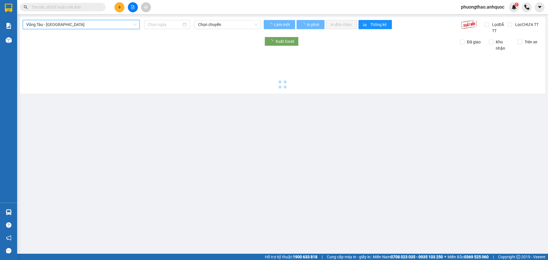
type input "[DATE]"
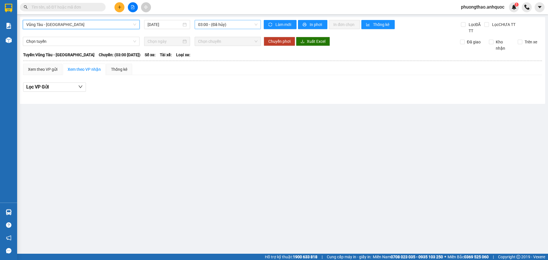
click at [211, 24] on span "03:00 - (Đã hủy)" at bounding box center [227, 24] width 59 height 9
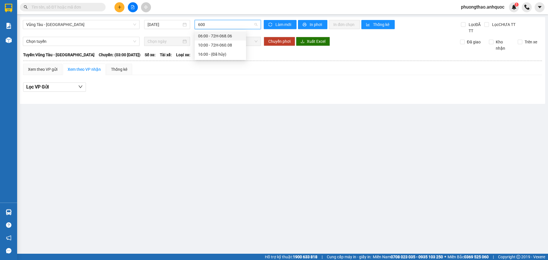
type input "6008"
click at [211, 32] on div "10:00 - 72H-060.08" at bounding box center [220, 35] width 51 height 9
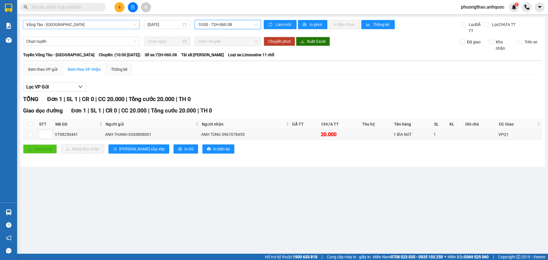
click at [76, 24] on span "Vũng Tàu - [GEOGRAPHIC_DATA]" at bounding box center [81, 24] width 110 height 9
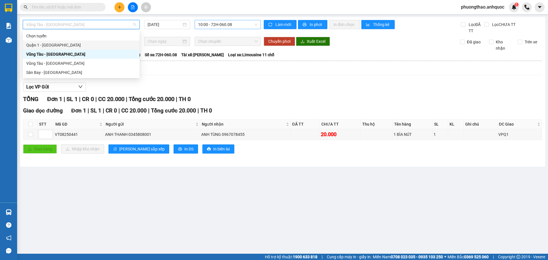
click at [70, 44] on div "Quận 1 - [GEOGRAPHIC_DATA]" at bounding box center [81, 45] width 110 height 6
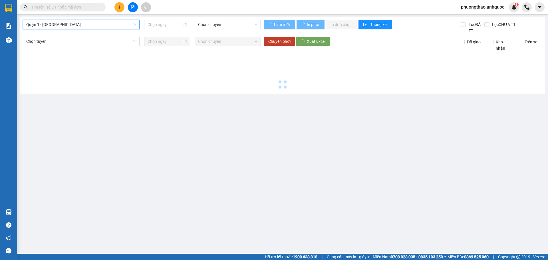
type input "[DATE]"
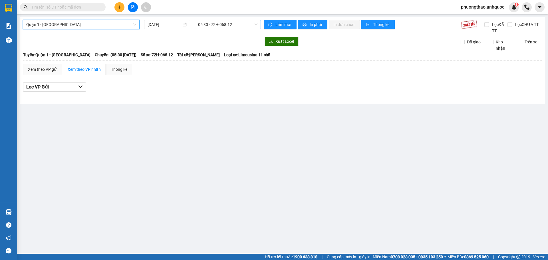
click at [209, 25] on span "05:30 - 72H-068.12" at bounding box center [227, 24] width 59 height 9
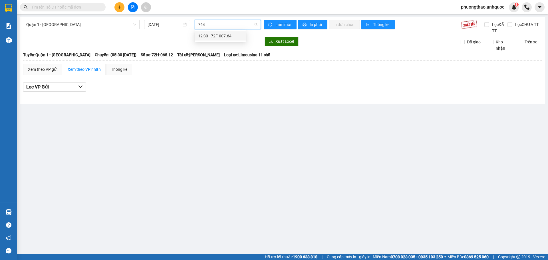
type input "764"
click at [221, 44] on div at bounding box center [142, 41] width 238 height 9
click at [220, 23] on span "05:30 - 72H-068.12" at bounding box center [227, 24] width 59 height 9
type input "764"
click at [227, 37] on div "12:30 - 72F-007.64" at bounding box center [220, 36] width 45 height 6
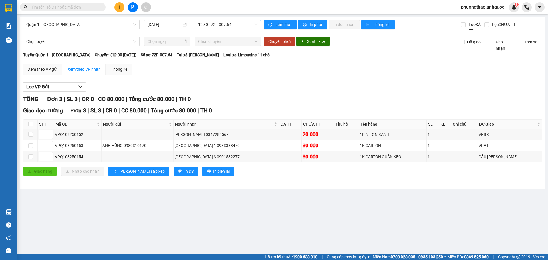
click at [194, 229] on main "Quận 1 - Vũng Tàu 14/08/2025 12:30 - 72F-007.64 Làm mới In phơi In đơn chọn Thố…" at bounding box center [274, 127] width 548 height 254
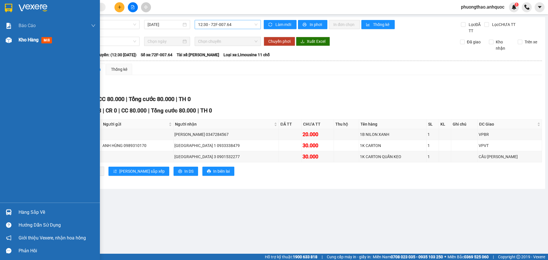
click at [34, 44] on div "Kho hàng mới" at bounding box center [57, 40] width 77 height 14
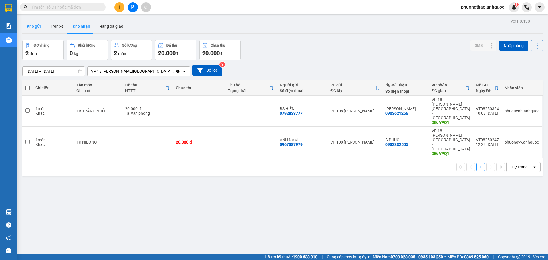
click at [31, 27] on button "Kho gửi" at bounding box center [33, 26] width 23 height 14
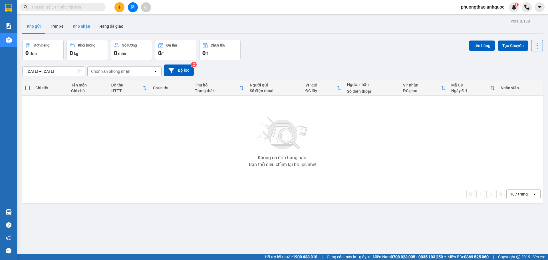
click at [68, 27] on button "Kho nhận" at bounding box center [81, 26] width 27 height 14
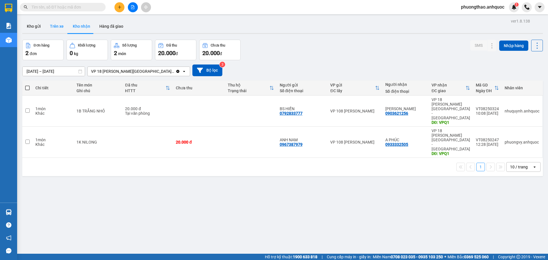
click at [51, 27] on button "Trên xe" at bounding box center [56, 26] width 23 height 14
type input "[DATE] – [DATE]"
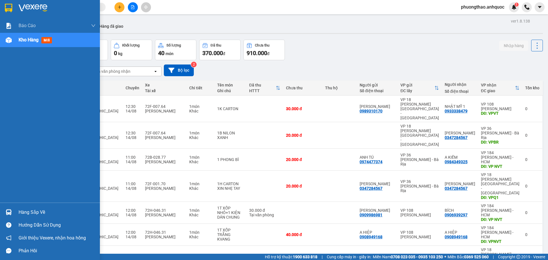
click at [15, 43] on div "Kho hàng mới" at bounding box center [50, 40] width 100 height 14
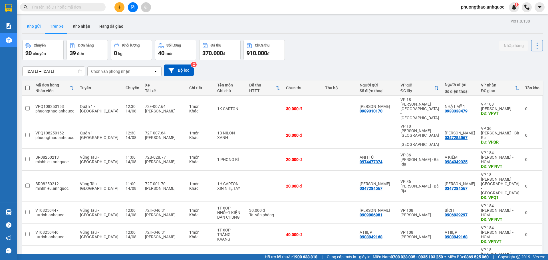
click at [29, 26] on button "Kho gửi" at bounding box center [33, 26] width 23 height 14
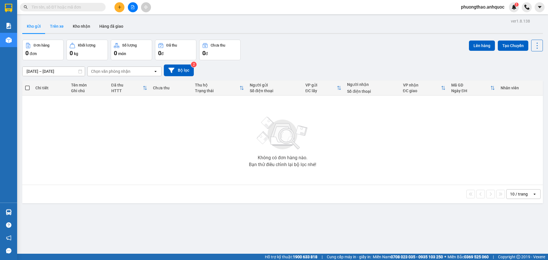
click at [58, 28] on button "Trên xe" at bounding box center [56, 26] width 23 height 14
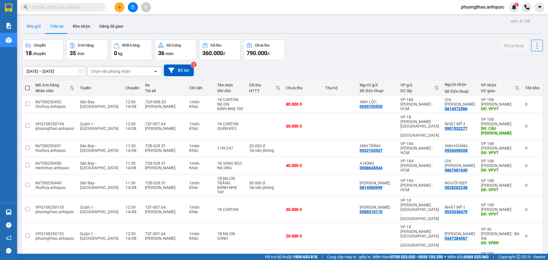
click at [28, 27] on button "Kho gửi" at bounding box center [33, 26] width 23 height 14
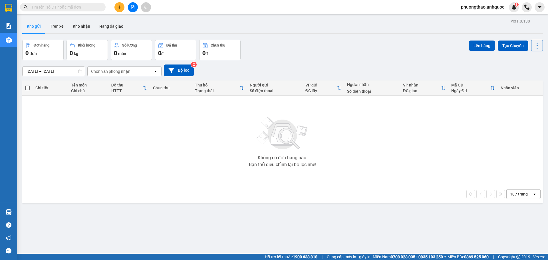
click at [494, 8] on span "phuongthao.anhquoc" at bounding box center [482, 6] width 53 height 7
click at [492, 19] on span "Đăng xuất" at bounding box center [484, 18] width 41 height 6
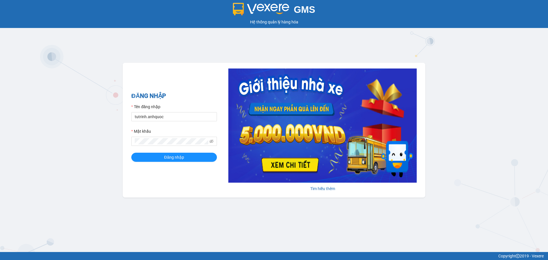
click at [188, 119] on input "tutrinh.anhquoc" at bounding box center [174, 116] width 86 height 9
type input "t"
type input "yenthanh.anhquoc"
click at [187, 156] on button "Đăng nhập" at bounding box center [174, 157] width 86 height 9
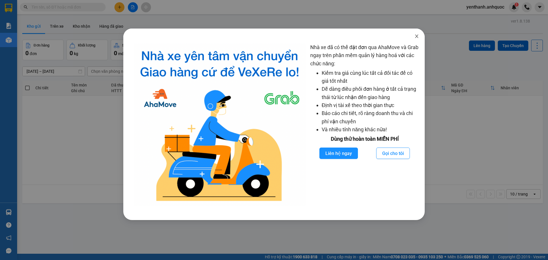
click at [414, 38] on span "Close" at bounding box center [417, 37] width 16 height 16
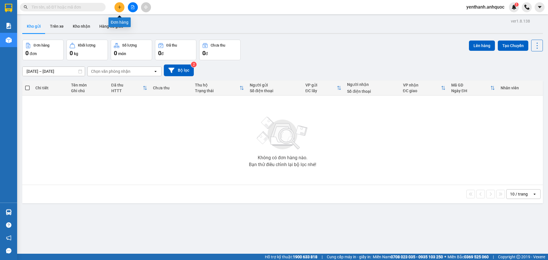
click at [118, 8] on icon "plus" at bounding box center [120, 7] width 4 height 4
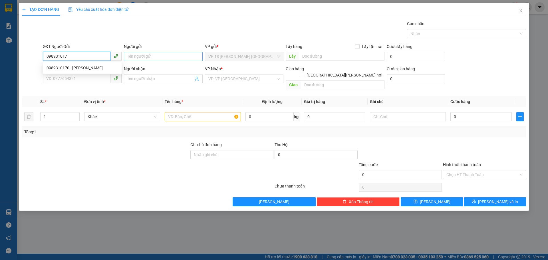
type input "0989310170"
click at [76, 67] on div "0989310170 - ANH HÙNG" at bounding box center [83, 68] width 72 height 6
type input "[PERSON_NAME]"
type input "0933338479"
type input "NHẬT MỸ 1"
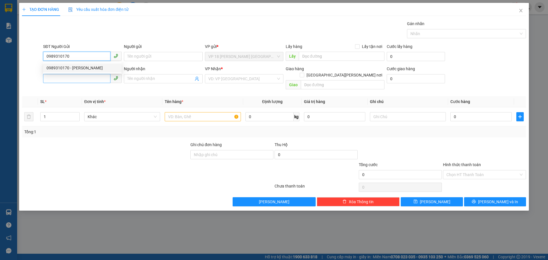
type input "VPVT"
type input "30.000"
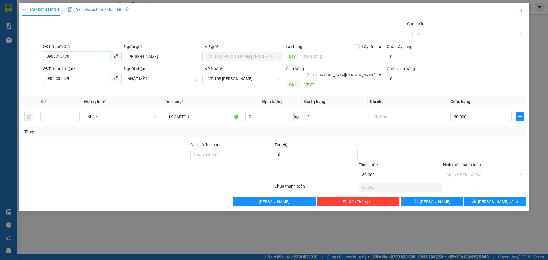
type input "0989310170"
click at [98, 79] on input "0933338479" at bounding box center [76, 78] width 67 height 9
type input "0901532277"
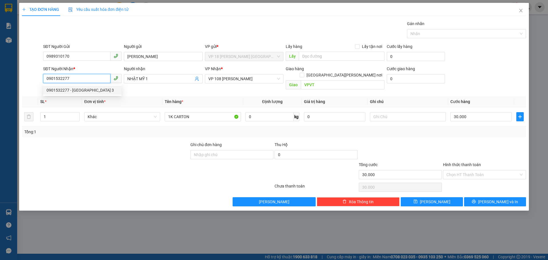
click at [95, 92] on div "0901532277 - [GEOGRAPHIC_DATA] 3" at bounding box center [83, 90] width 72 height 6
type input "NHẬT MỸ 3"
type input "CẦU [PERSON_NAME]"
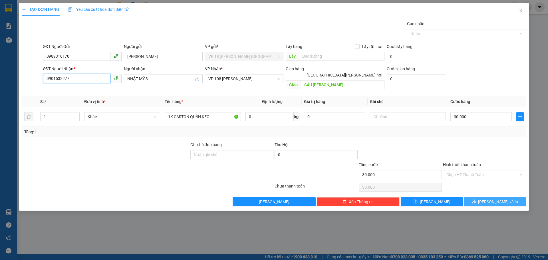
type input "0901532277"
click at [470, 197] on button "[PERSON_NAME] và In" at bounding box center [495, 201] width 62 height 9
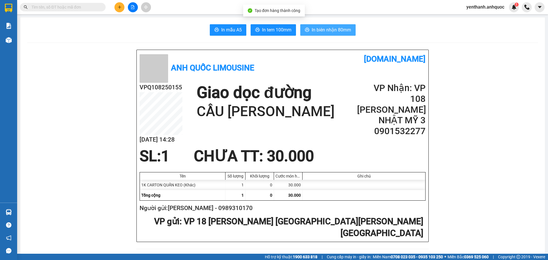
click at [337, 31] on span "In biên nhận 80mm" at bounding box center [331, 29] width 39 height 7
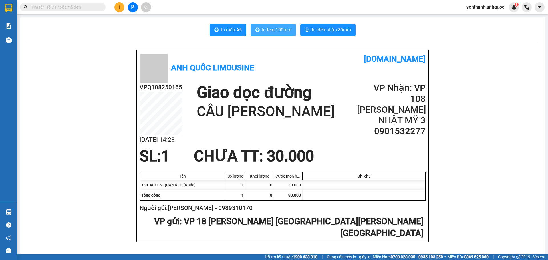
click at [279, 26] on button "In tem 100mm" at bounding box center [273, 29] width 45 height 11
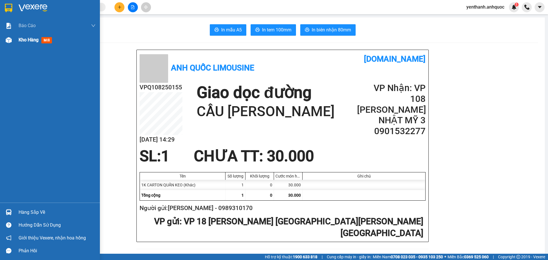
click at [7, 42] on img at bounding box center [9, 40] width 6 height 6
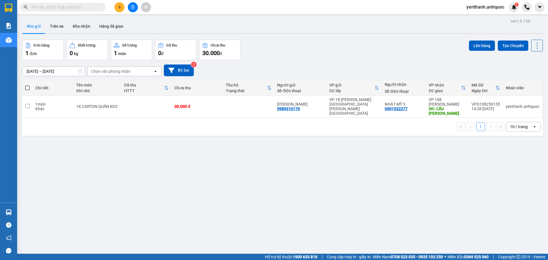
click at [29, 90] on label at bounding box center [27, 88] width 5 height 6
click at [27, 85] on input "checkbox" at bounding box center [27, 85] width 0 height 0
checkbox input "true"
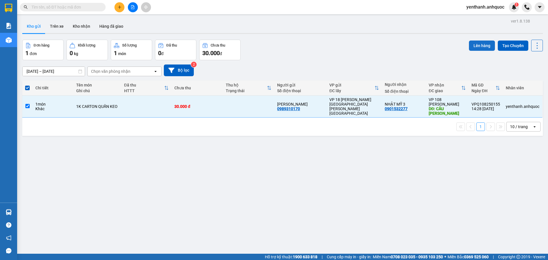
click at [470, 45] on button "Lên hàng" at bounding box center [482, 46] width 26 height 10
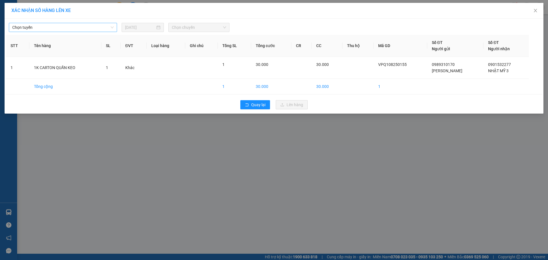
click at [106, 30] on span "Chọn tuyến" at bounding box center [62, 27] width 101 height 9
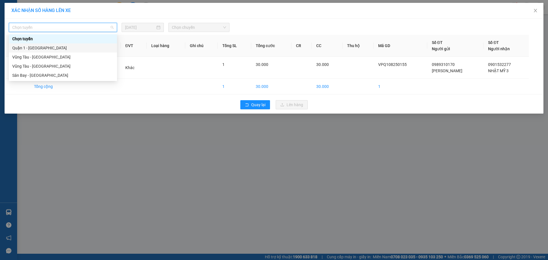
click at [95, 49] on div "Quận 1 - [GEOGRAPHIC_DATA]" at bounding box center [62, 48] width 101 height 6
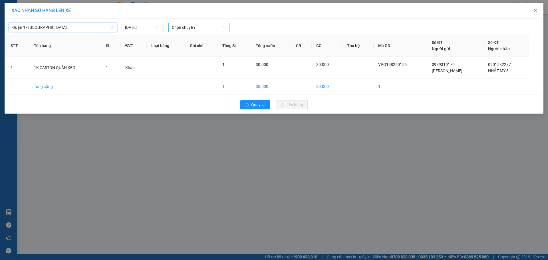
click at [207, 26] on span "Chọn chuyến" at bounding box center [199, 27] width 54 height 9
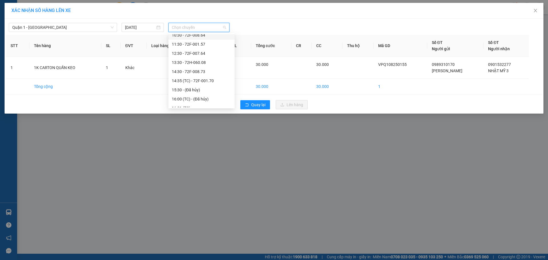
scroll to position [114, 0]
click at [207, 63] on div "14:30 - 72F-008.73" at bounding box center [201, 61] width 59 height 6
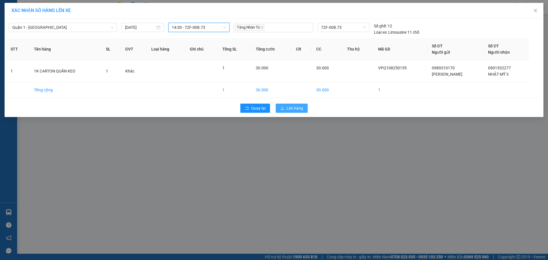
click at [294, 108] on span "Lên hàng" at bounding box center [294, 108] width 17 height 6
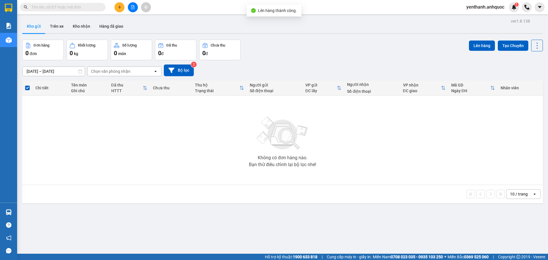
click at [135, 9] on button at bounding box center [133, 7] width 10 height 10
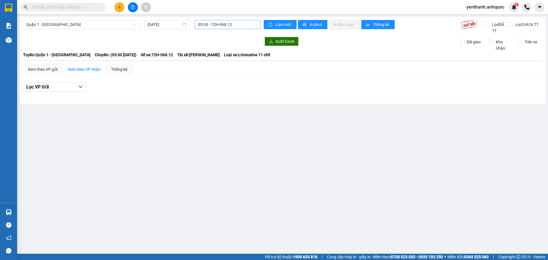
click at [249, 25] on span "05:30 - 72H-068.12" at bounding box center [227, 24] width 59 height 9
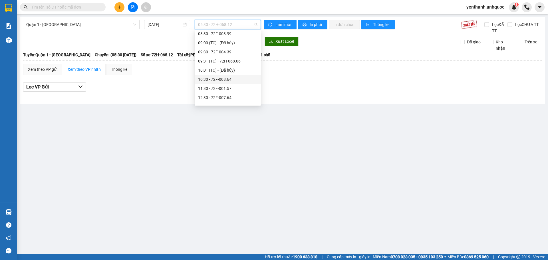
scroll to position [114, 0]
click at [226, 61] on div "14:30 - 72F-008.73" at bounding box center [227, 59] width 59 height 6
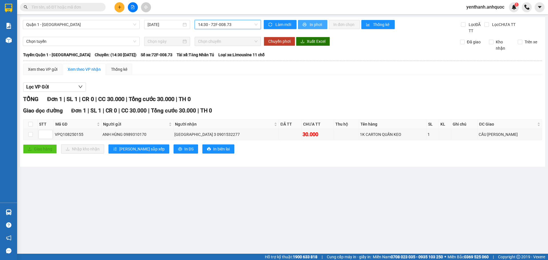
click at [313, 25] on span "In phơi" at bounding box center [316, 24] width 13 height 6
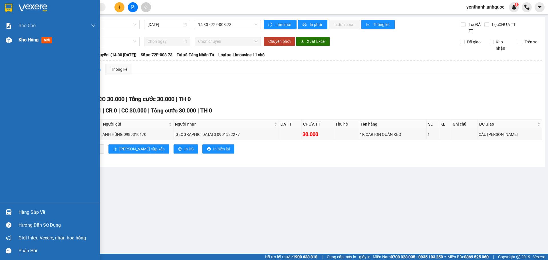
click at [23, 42] on span "Kho hàng" at bounding box center [29, 39] width 20 height 5
